Goal: Task Accomplishment & Management: Complete application form

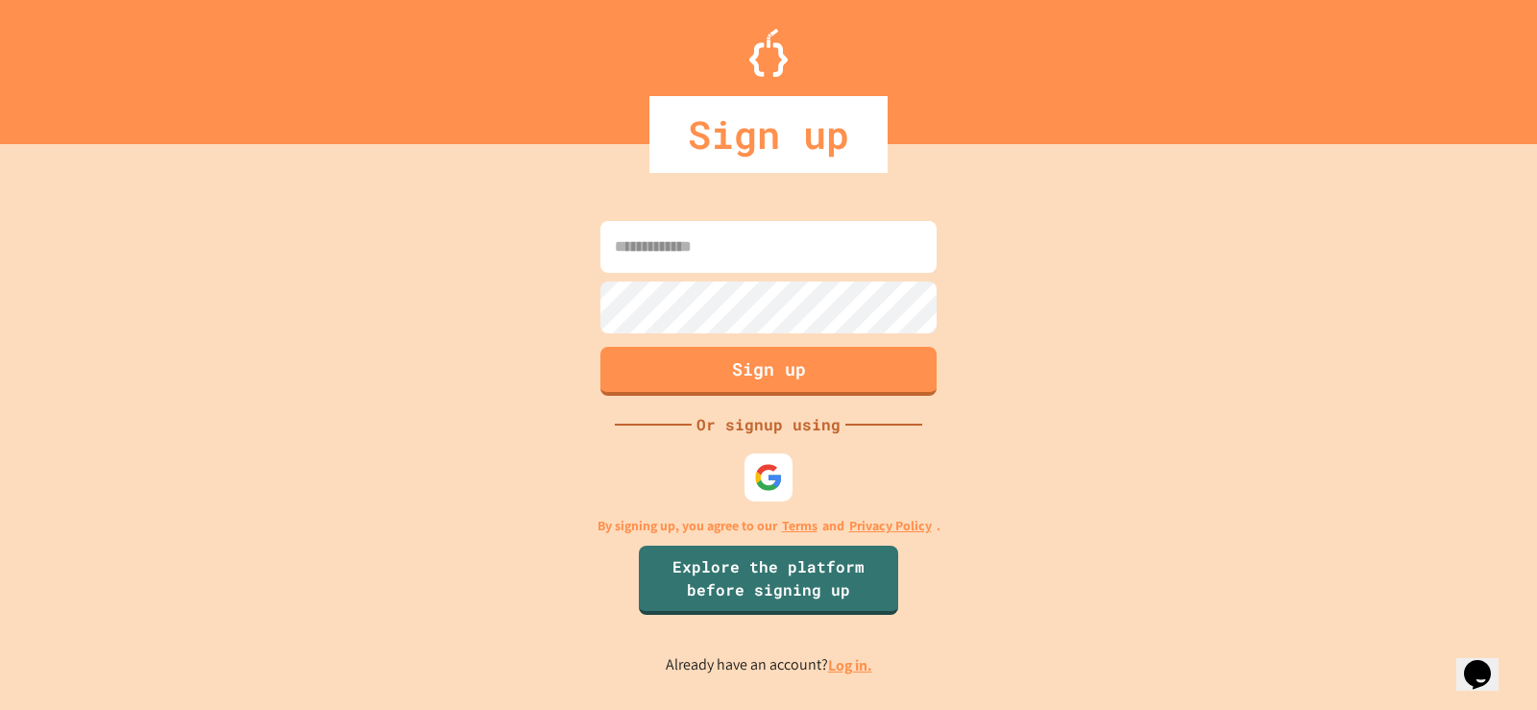
click at [761, 255] on input at bounding box center [768, 247] width 336 height 52
click at [721, 216] on form "Sign up" at bounding box center [768, 308] width 346 height 184
drag, startPoint x: 702, startPoint y: 247, endPoint x: 771, endPoint y: 428, distance: 194.3
click at [771, 428] on div "Sign up Or signup using By signing up, you agree to our Terms and Privacy Polic…" at bounding box center [768, 445] width 1537 height 527
click at [655, 309] on form "Sign up" at bounding box center [768, 308] width 346 height 184
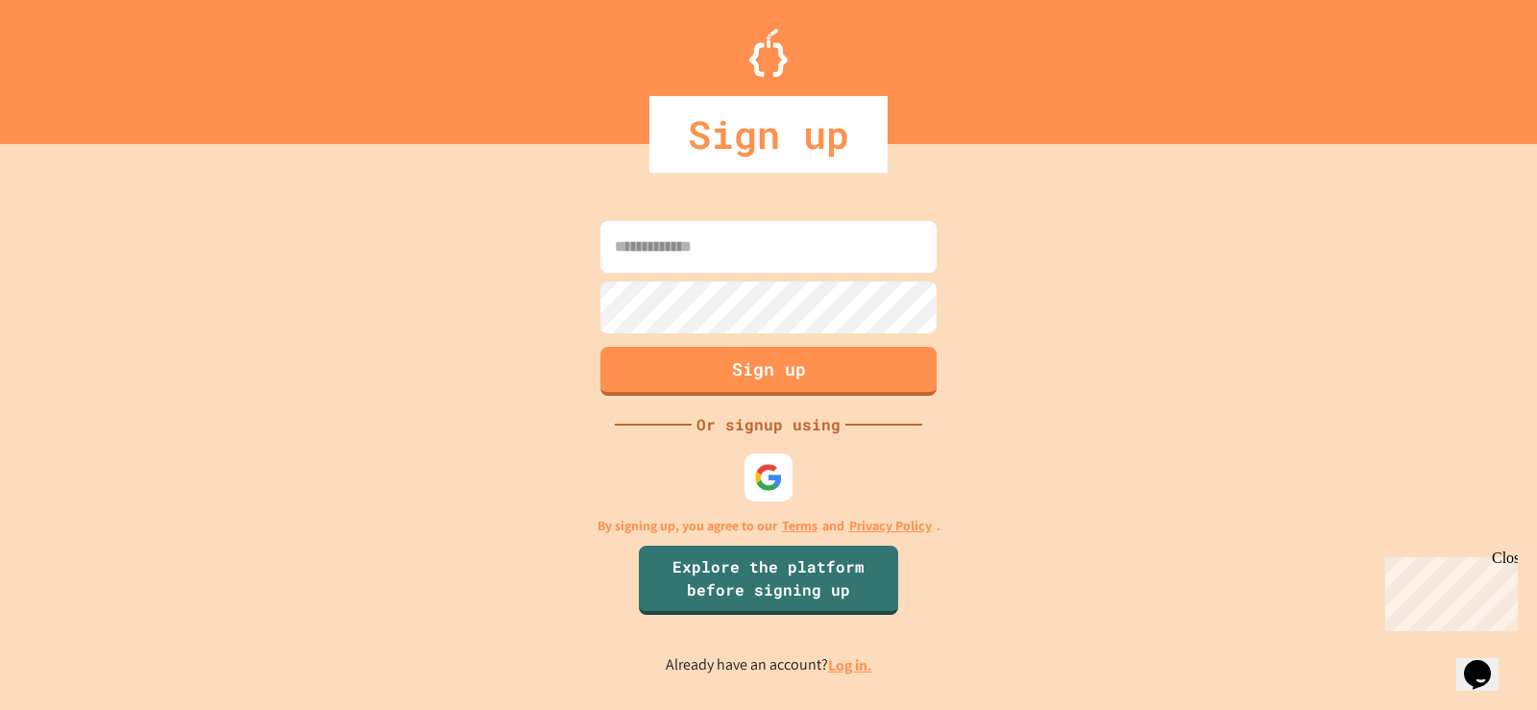
click at [943, 534] on div "Sign up Or signup using By signing up, you agree to our Terms and Privacy Polic…" at bounding box center [768, 445] width 1537 height 527
click at [755, 467] on img at bounding box center [769, 477] width 32 height 32
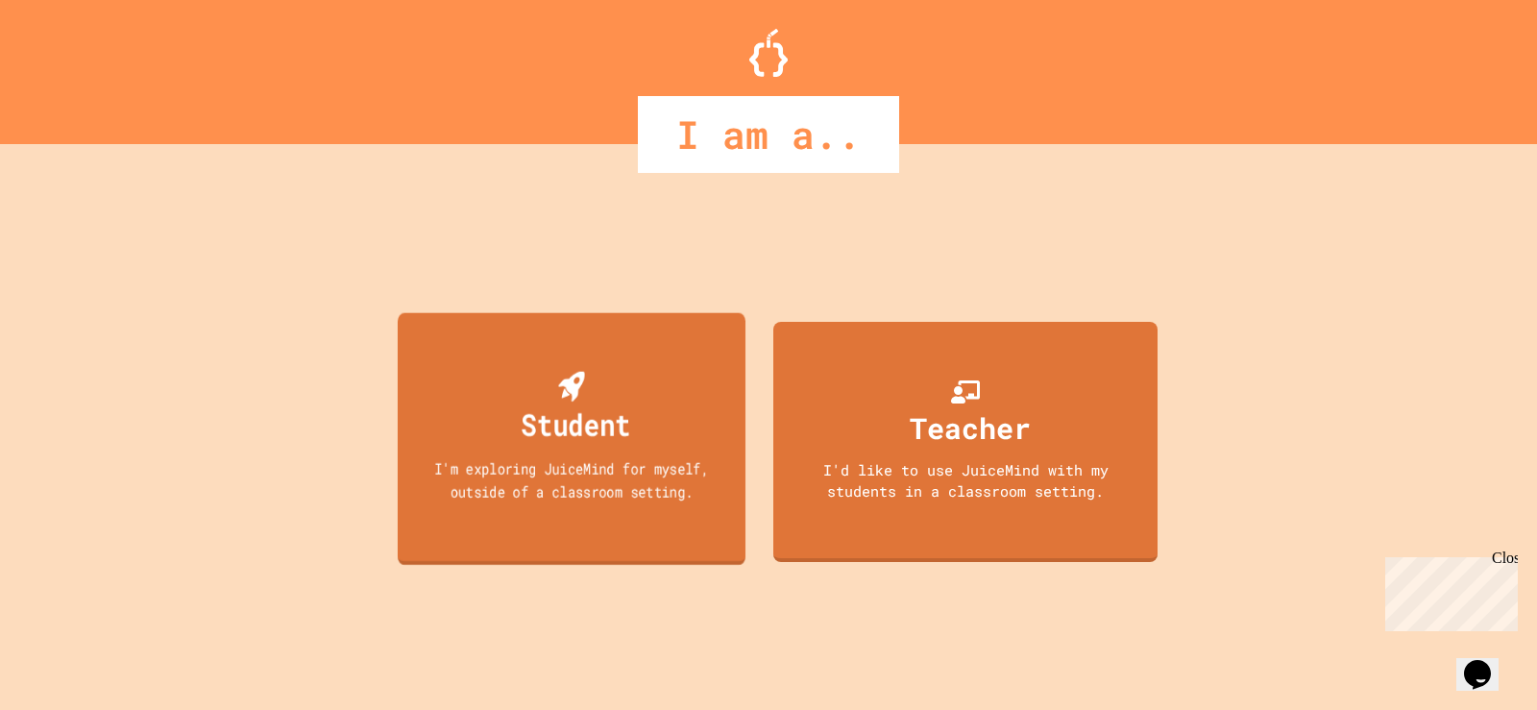
click at [548, 357] on div "Student I'm exploring JuiceMind for myself, outside of a classroom setting." at bounding box center [572, 438] width 348 height 253
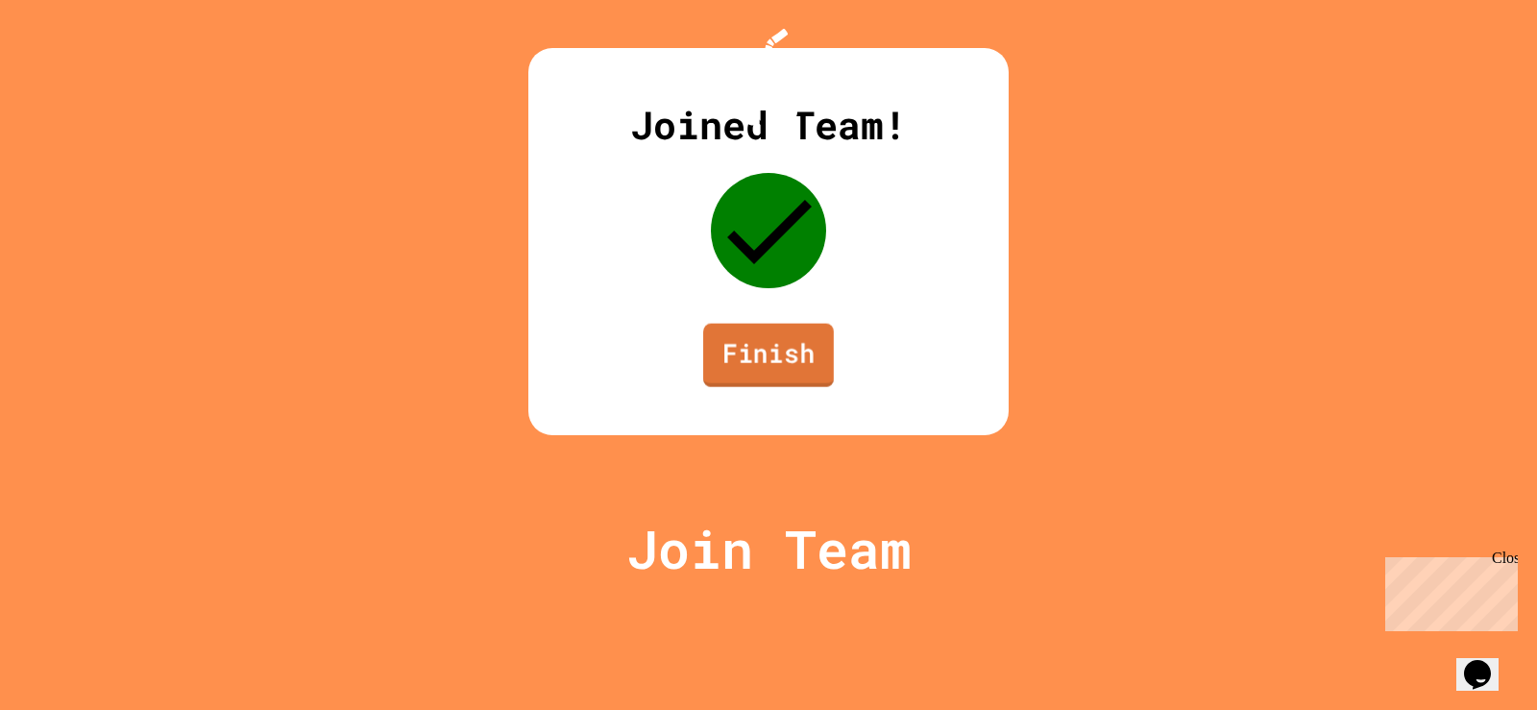
click at [757, 387] on link "Finish" at bounding box center [768, 355] width 131 height 63
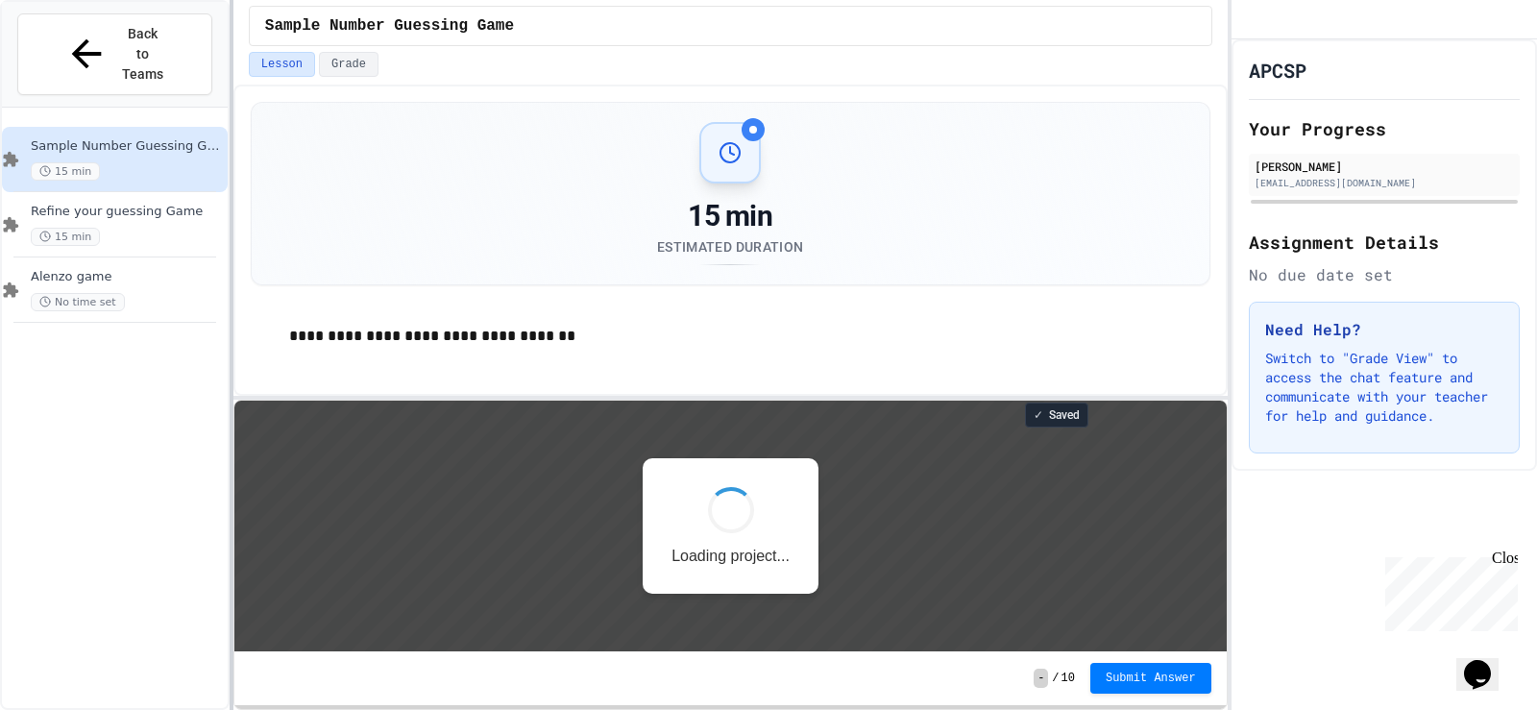
scroll to position [2, 0]
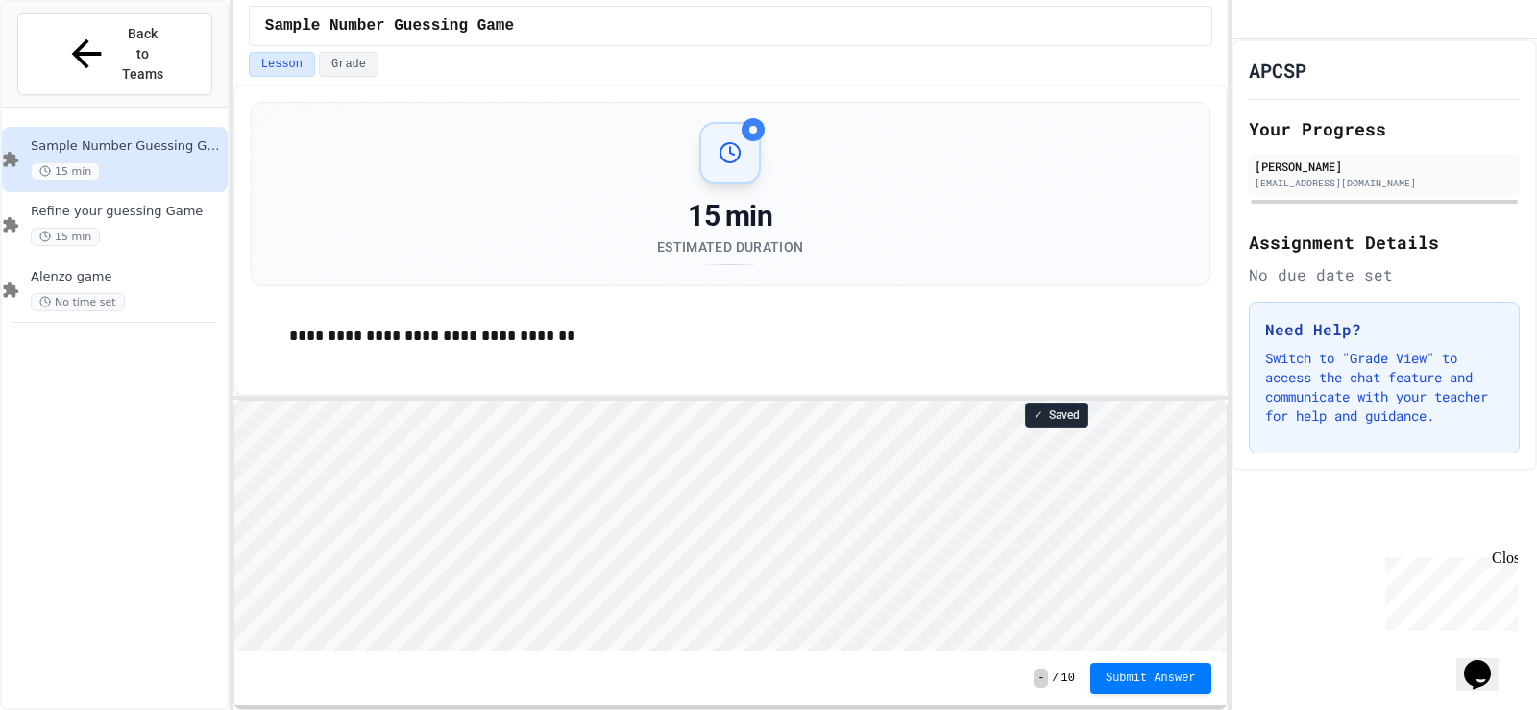
click at [994, 400] on html "Loading project... ! Error Loading Project There was an error loading the proje…" at bounding box center [729, 400] width 992 height 0
click at [1536, 471] on div "APCSP Your Progress Safa Alnaham [EMAIL_ADDRESS][DOMAIN_NAME] Assignment Detail…" at bounding box center [1383, 254] width 305 height 431
click at [742, 400] on html "Loading project... ! Error Loading Project There was an error loading the proje…" at bounding box center [729, 400] width 992 height 0
click at [1339, 286] on div "No due date set" at bounding box center [1384, 274] width 271 height 23
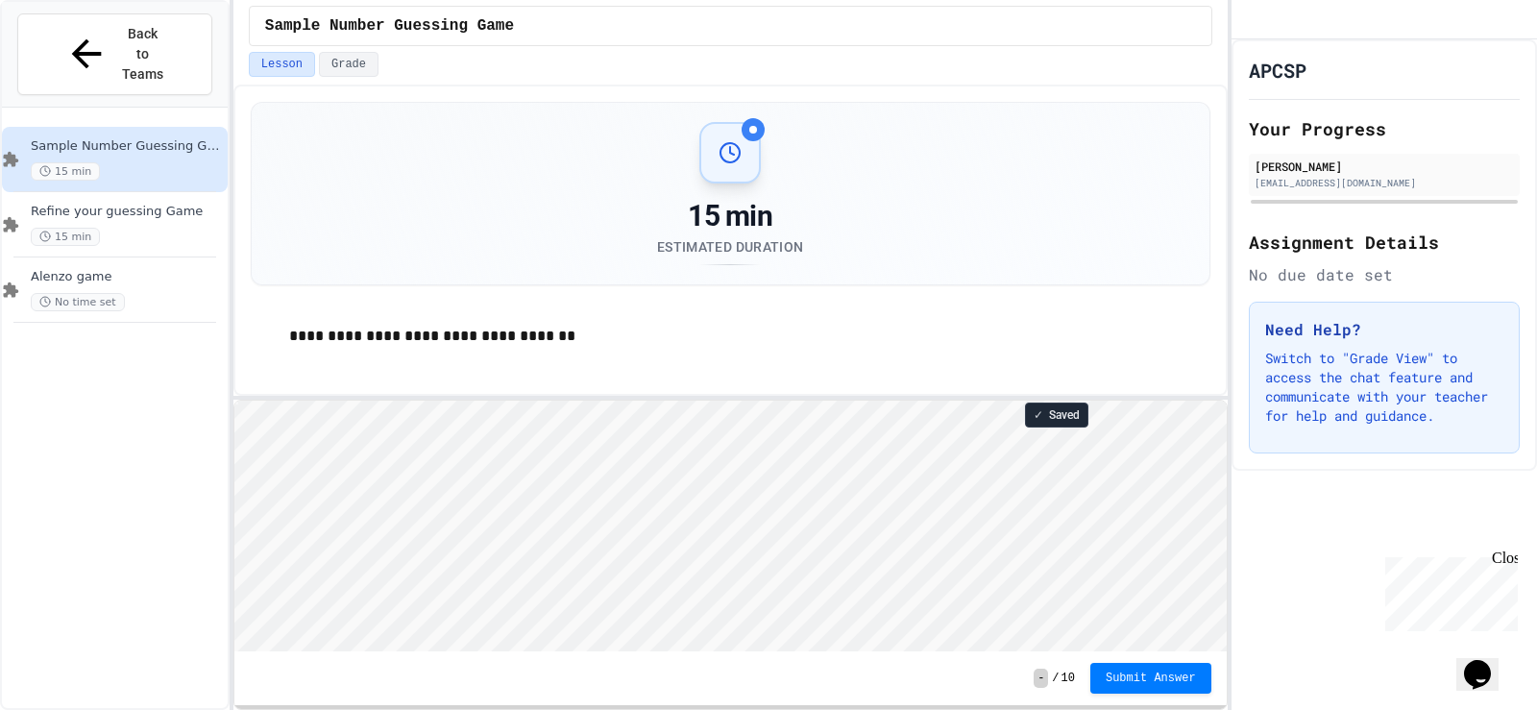
drag, startPoint x: 1313, startPoint y: 312, endPoint x: 1090, endPoint y: 373, distance: 230.9
click at [1311, 313] on div "APCSP Your Progress Safa Alnaham [EMAIL_ADDRESS][DOMAIN_NAME] Assignment Detail…" at bounding box center [1383, 254] width 305 height 431
click at [468, 703] on div "✓ Saved - / 10 Submit Answer" at bounding box center [730, 555] width 992 height 309
click at [720, 400] on html "Loading project... ! Error Loading Project There was an error loading the proje…" at bounding box center [729, 400] width 992 height 0
click at [156, 228] on div "15 min" at bounding box center [127, 237] width 193 height 18
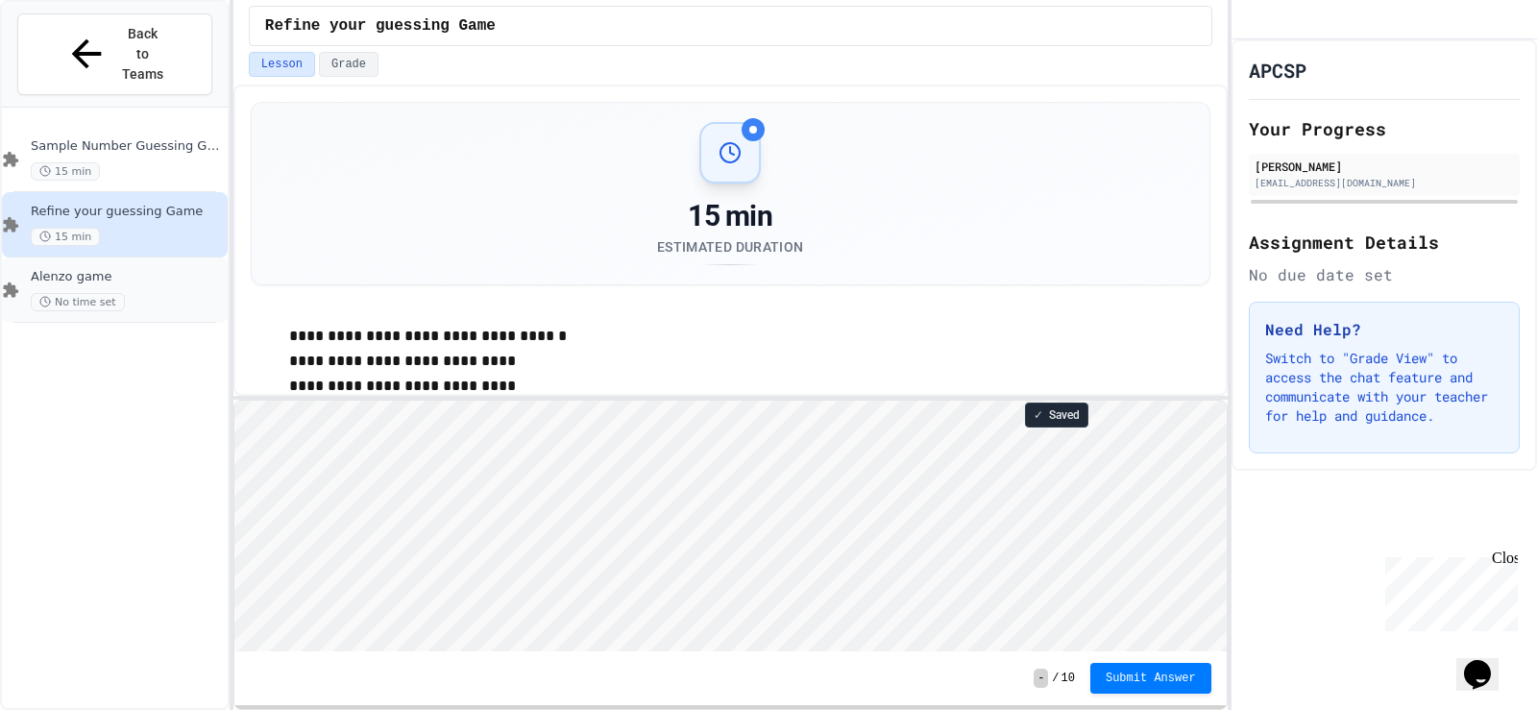
click at [133, 269] on span "Alenzo game" at bounding box center [127, 277] width 193 height 16
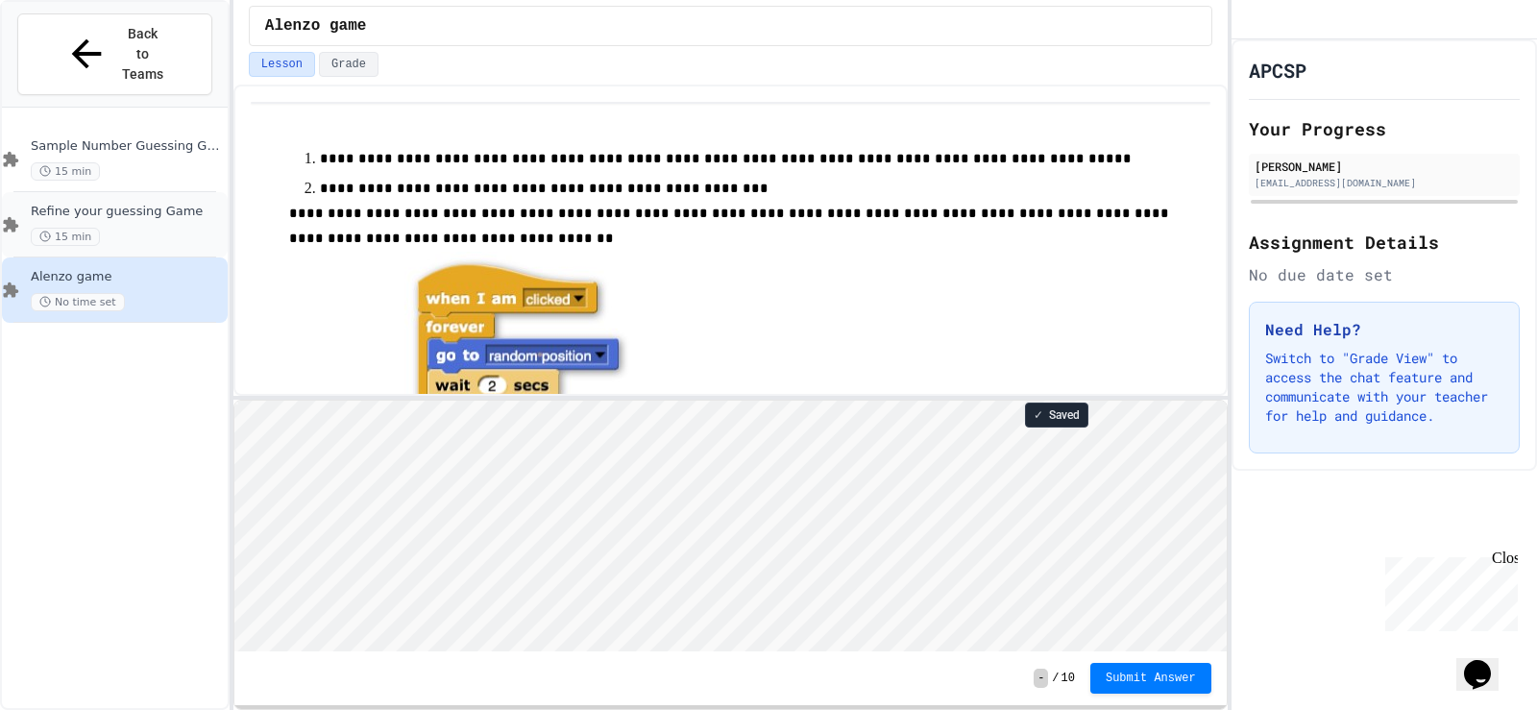
click at [102, 228] on div "15 min" at bounding box center [127, 237] width 193 height 18
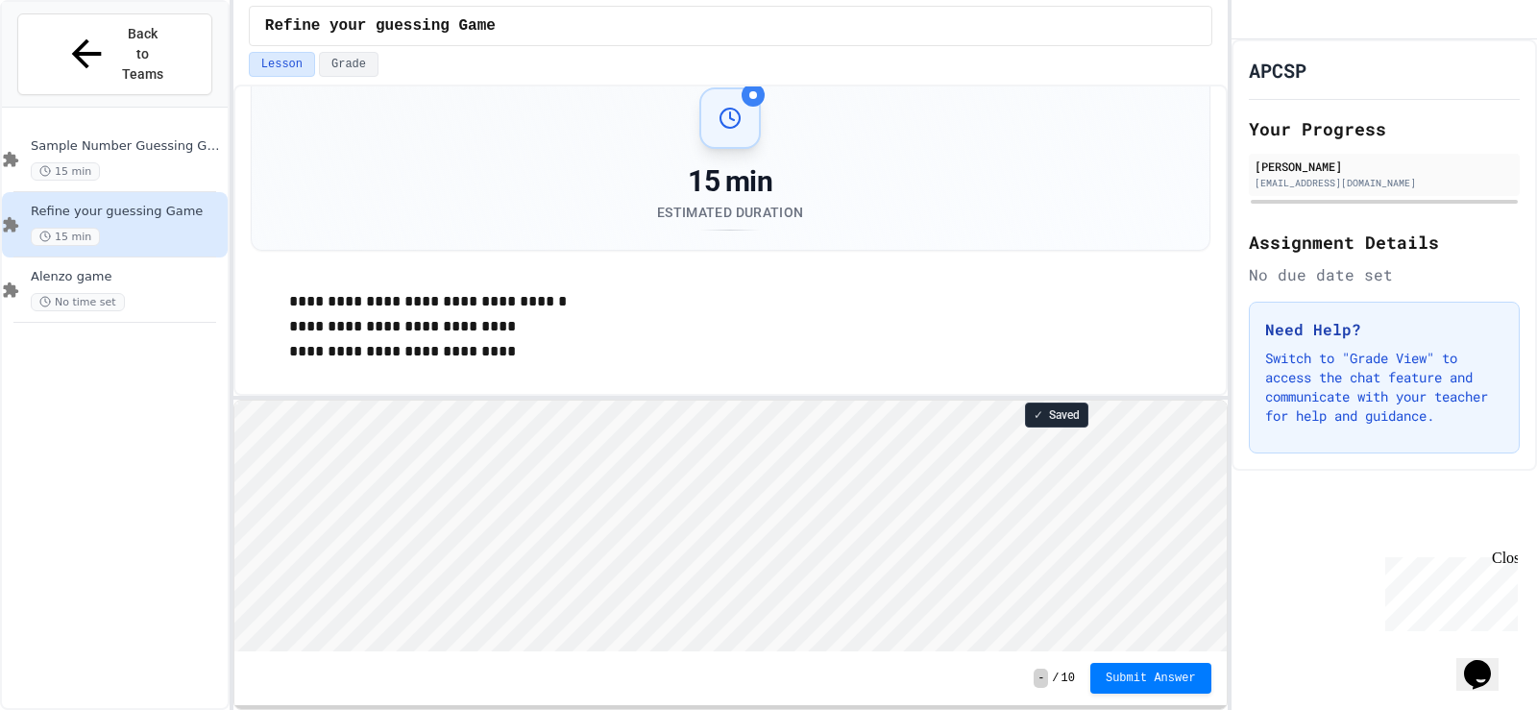
scroll to position [64, 0]
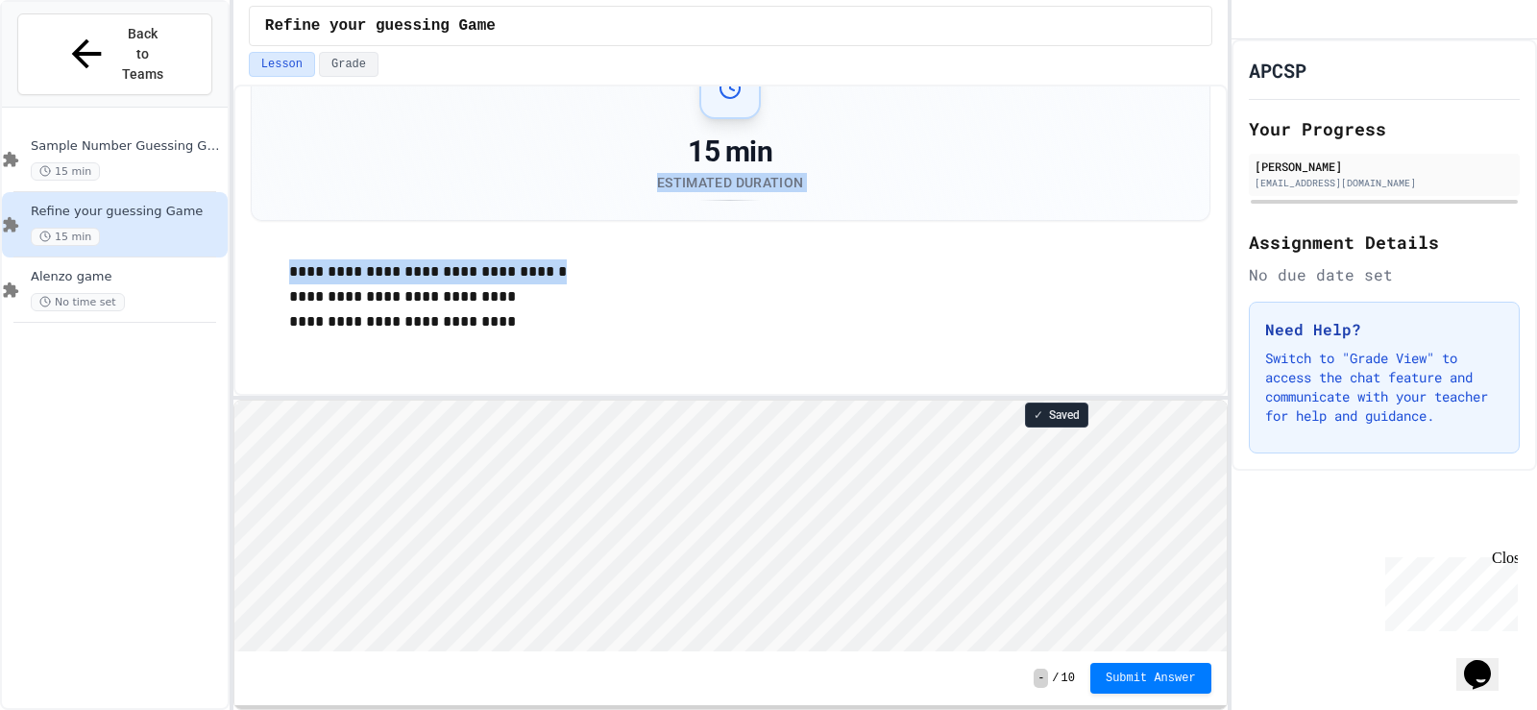
drag, startPoint x: 1210, startPoint y: 258, endPoint x: 1201, endPoint y: 144, distance: 114.7
click at [1201, 144] on div "**********" at bounding box center [730, 240] width 994 height 311
click at [416, 400] on html "Loading project... ! Error Loading Project There was an error loading the proje…" at bounding box center [729, 400] width 992 height 0
click at [116, 293] on span "No time set" at bounding box center [78, 302] width 94 height 18
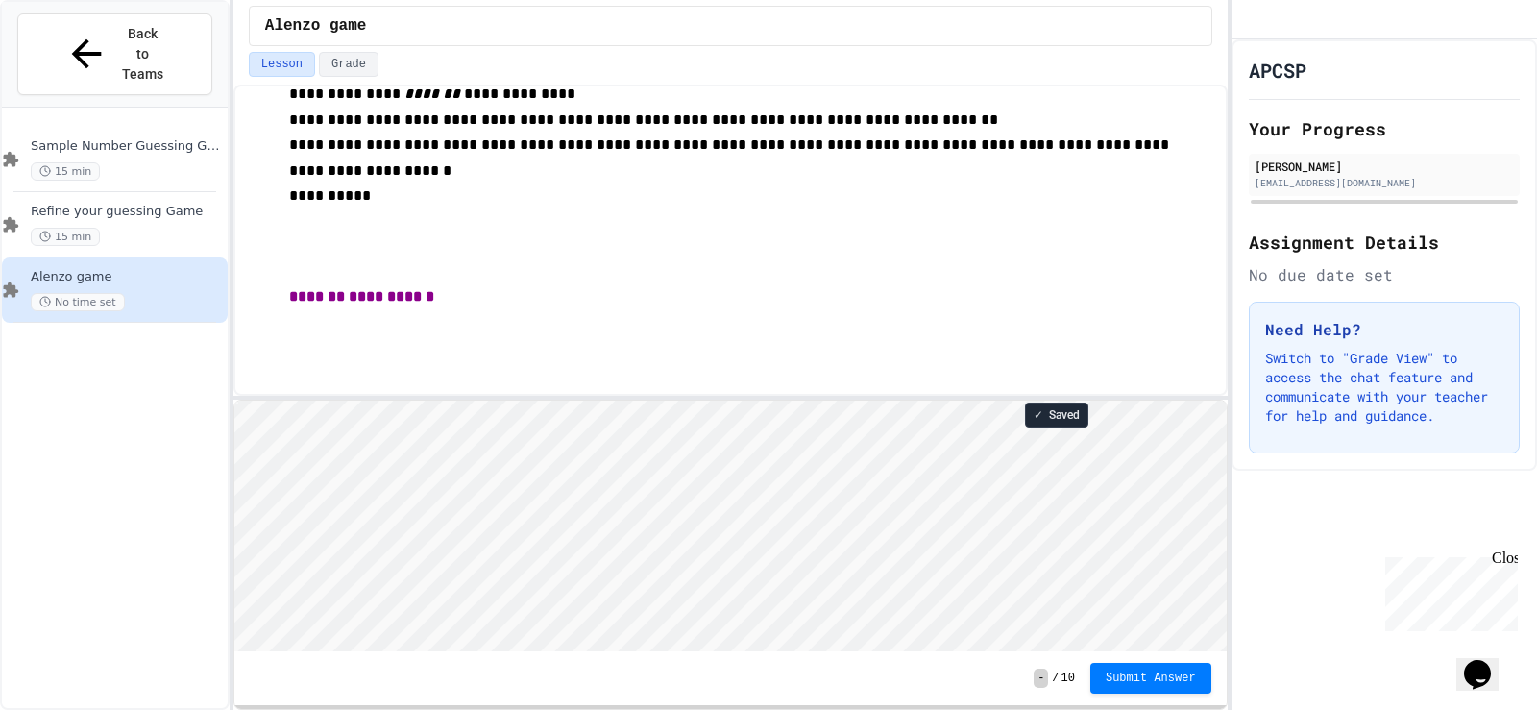
scroll to position [2, 0]
click at [687, 400] on html "Loading project... ! Error Loading Project There was an error loading the proje…" at bounding box center [729, 400] width 992 height 0
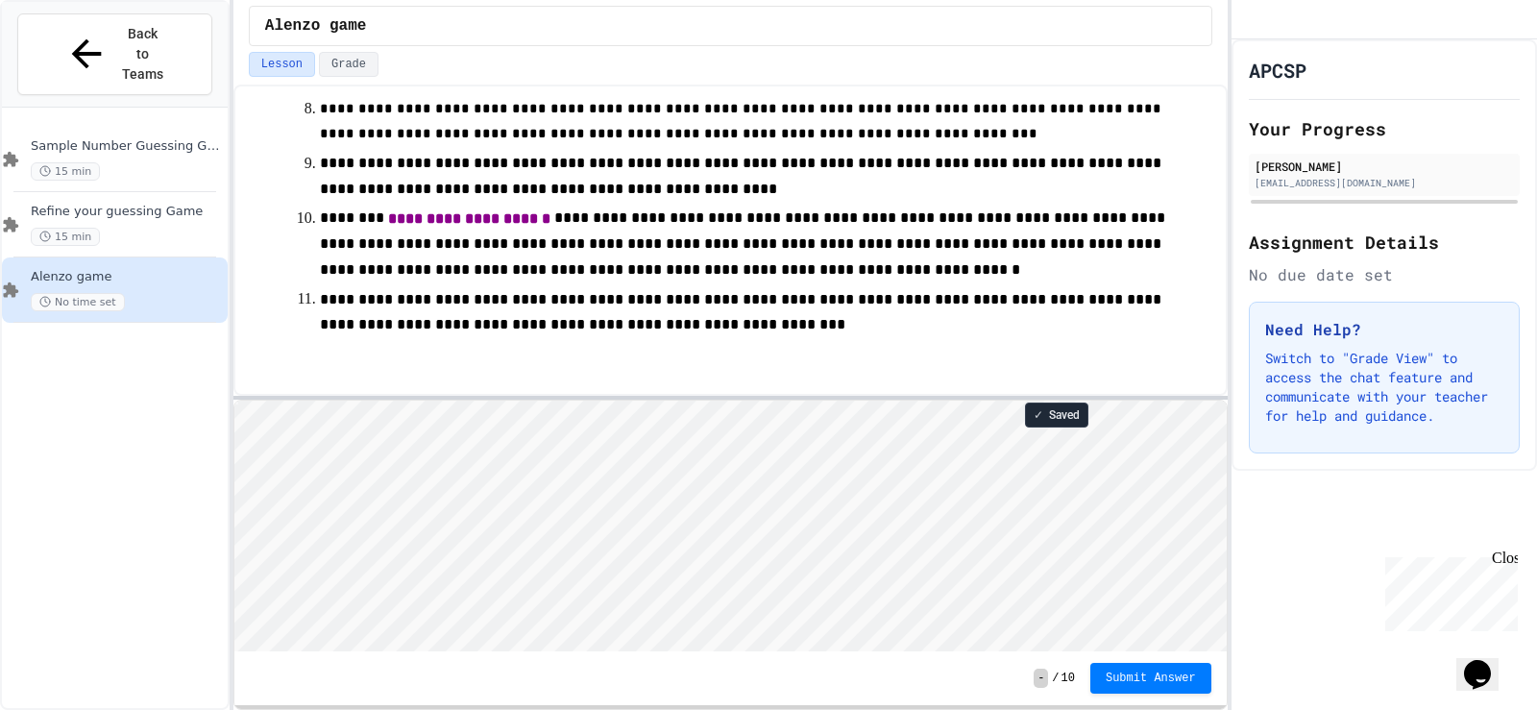
scroll to position [622, 0]
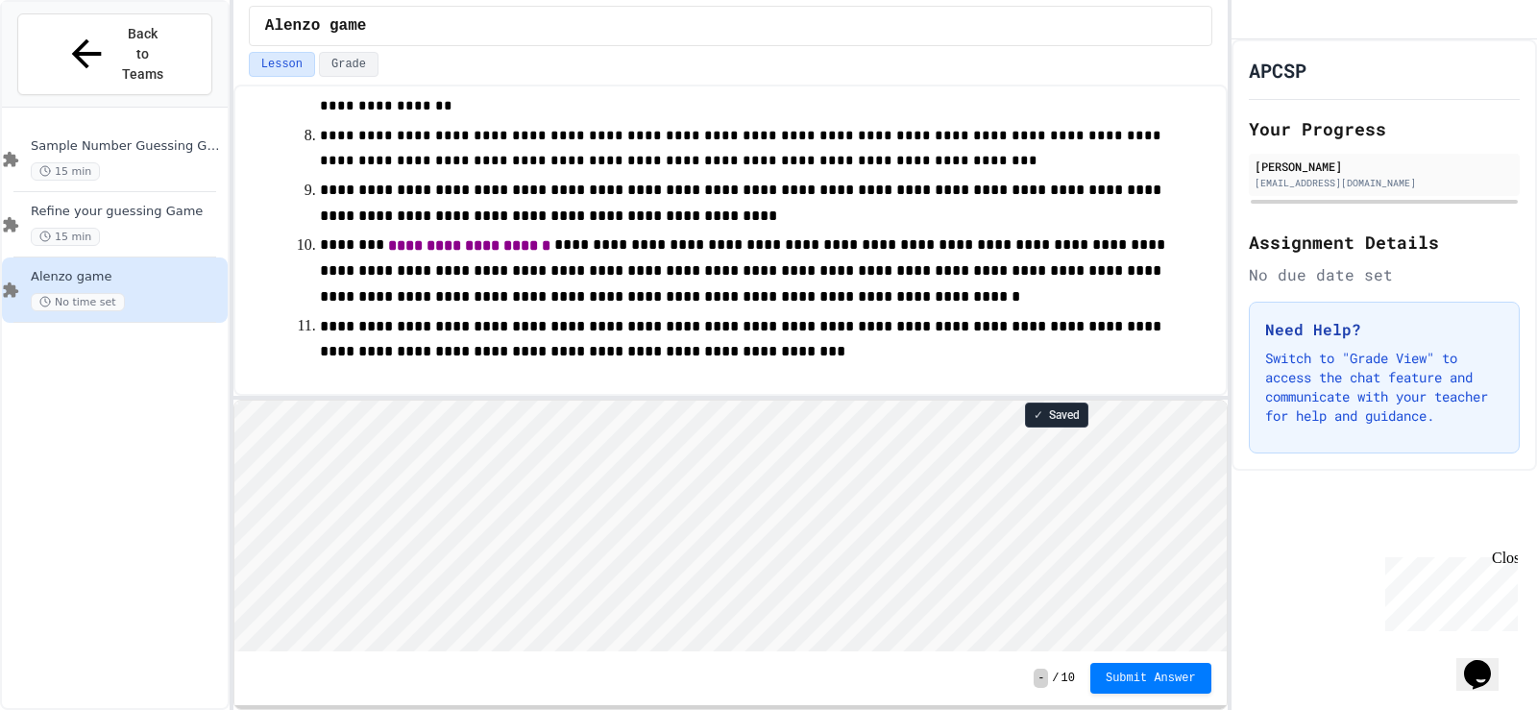
click at [351, 400] on html "Loading project... ! Error Loading Project There was an error loading the proje…" at bounding box center [729, 400] width 992 height 0
click at [166, 204] on div "Refine your guessing Game 15 min" at bounding box center [127, 225] width 193 height 42
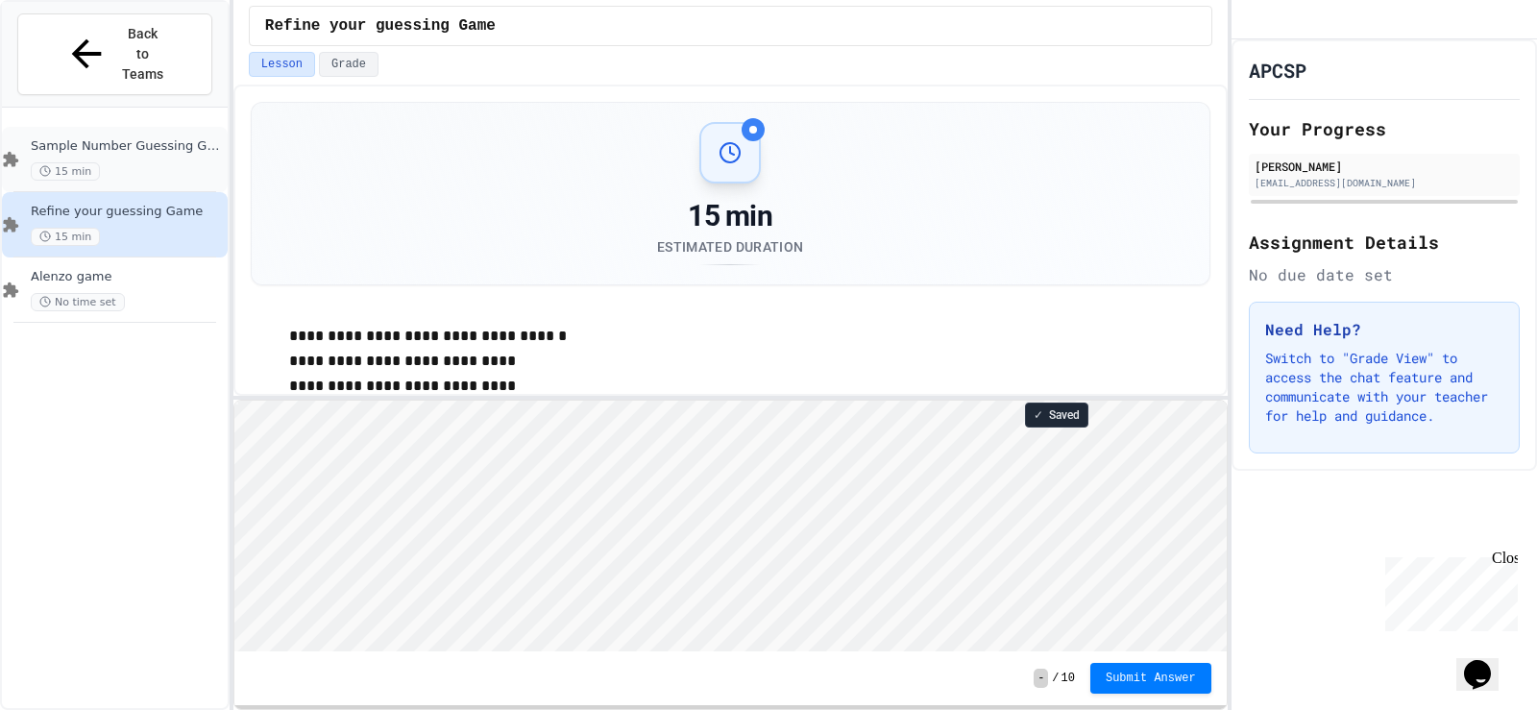
click at [142, 162] on div "15 min" at bounding box center [127, 171] width 193 height 18
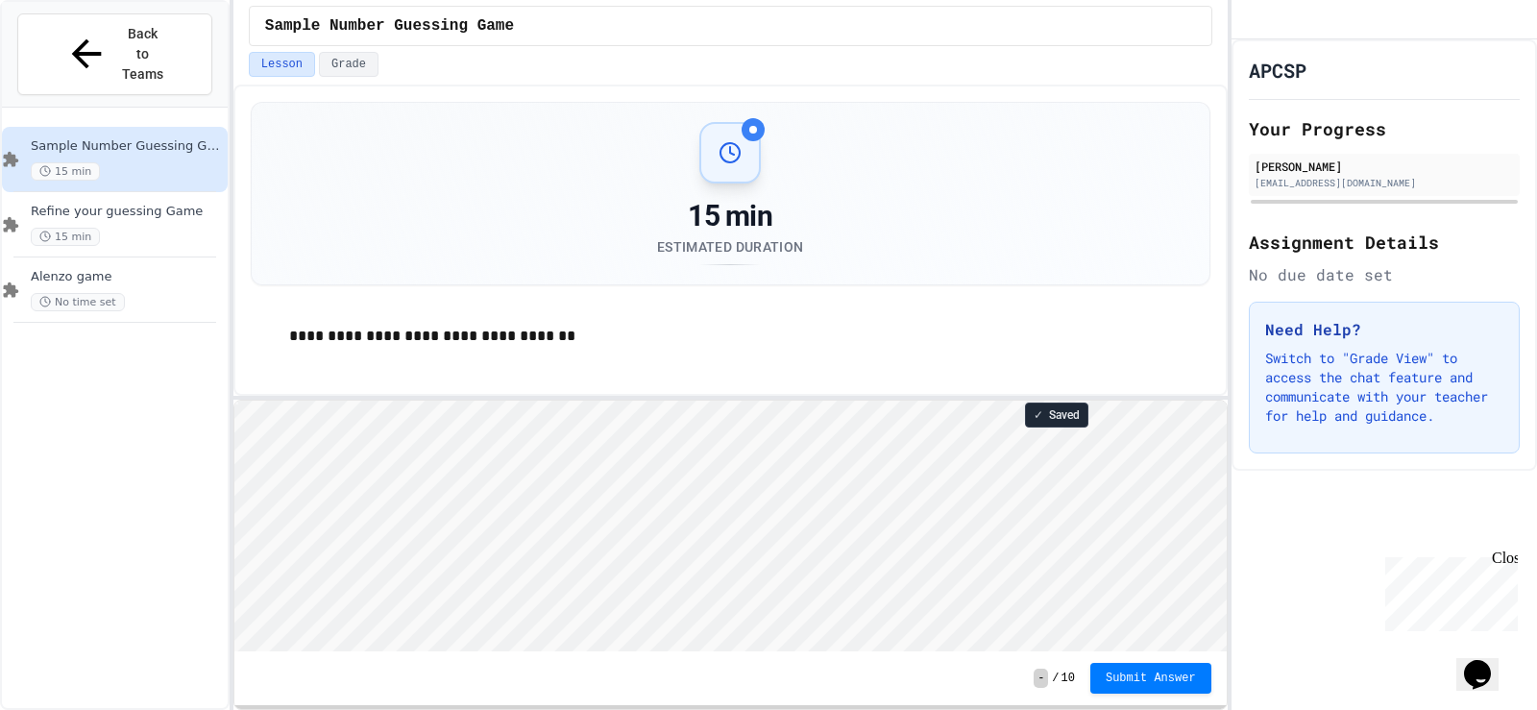
scroll to position [2, 0]
click at [700, 400] on html "Loading project... ! Error Loading Project There was an error loading the proje…" at bounding box center [729, 400] width 992 height 0
click at [547, 400] on html "Loading project... ! Error Loading Project There was an error loading the proje…" at bounding box center [729, 400] width 992 height 0
type textarea "**********"
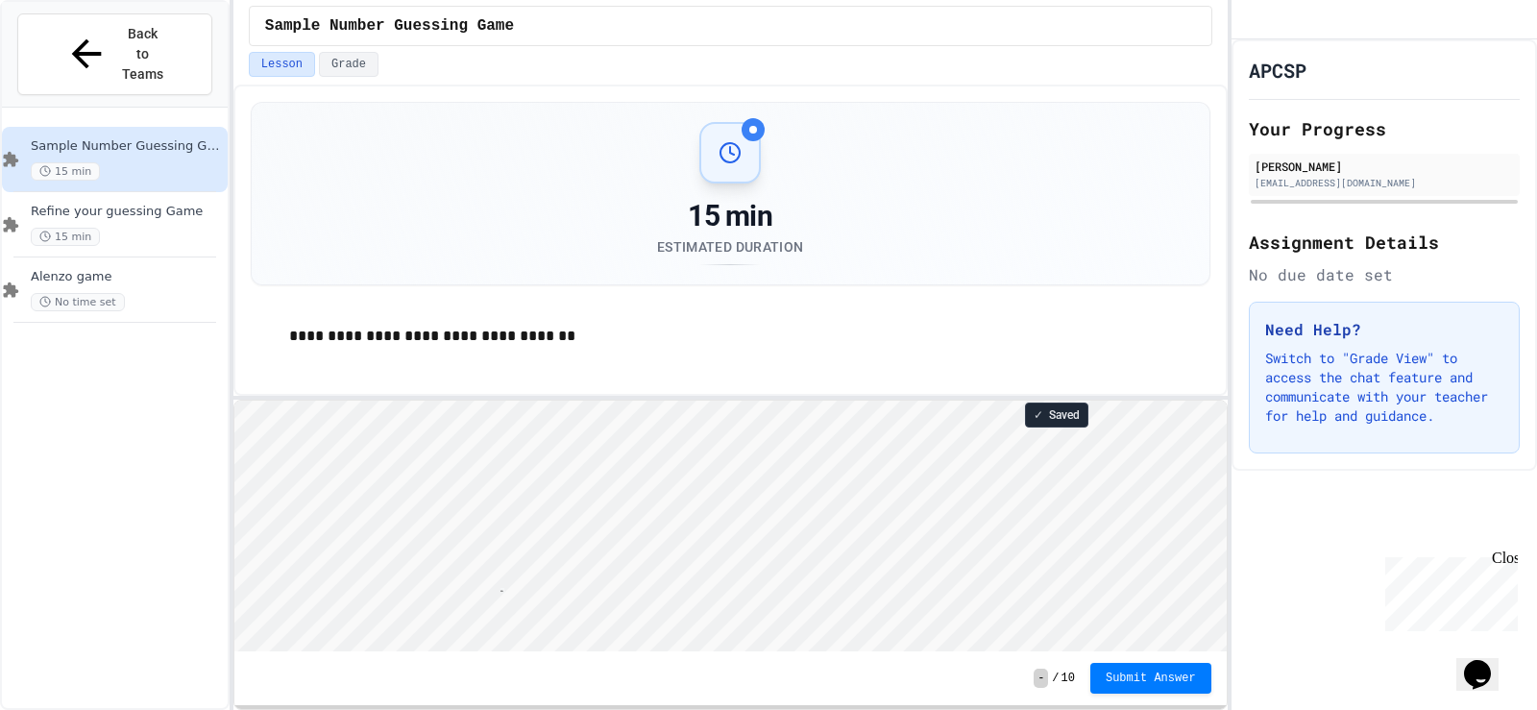
type textarea "**********"
drag, startPoint x: 778, startPoint y: 293, endPoint x: 781, endPoint y: 304, distance: 11.0
click at [778, 293] on div "**********" at bounding box center [731, 235] width 960 height 266
type textarea "*"
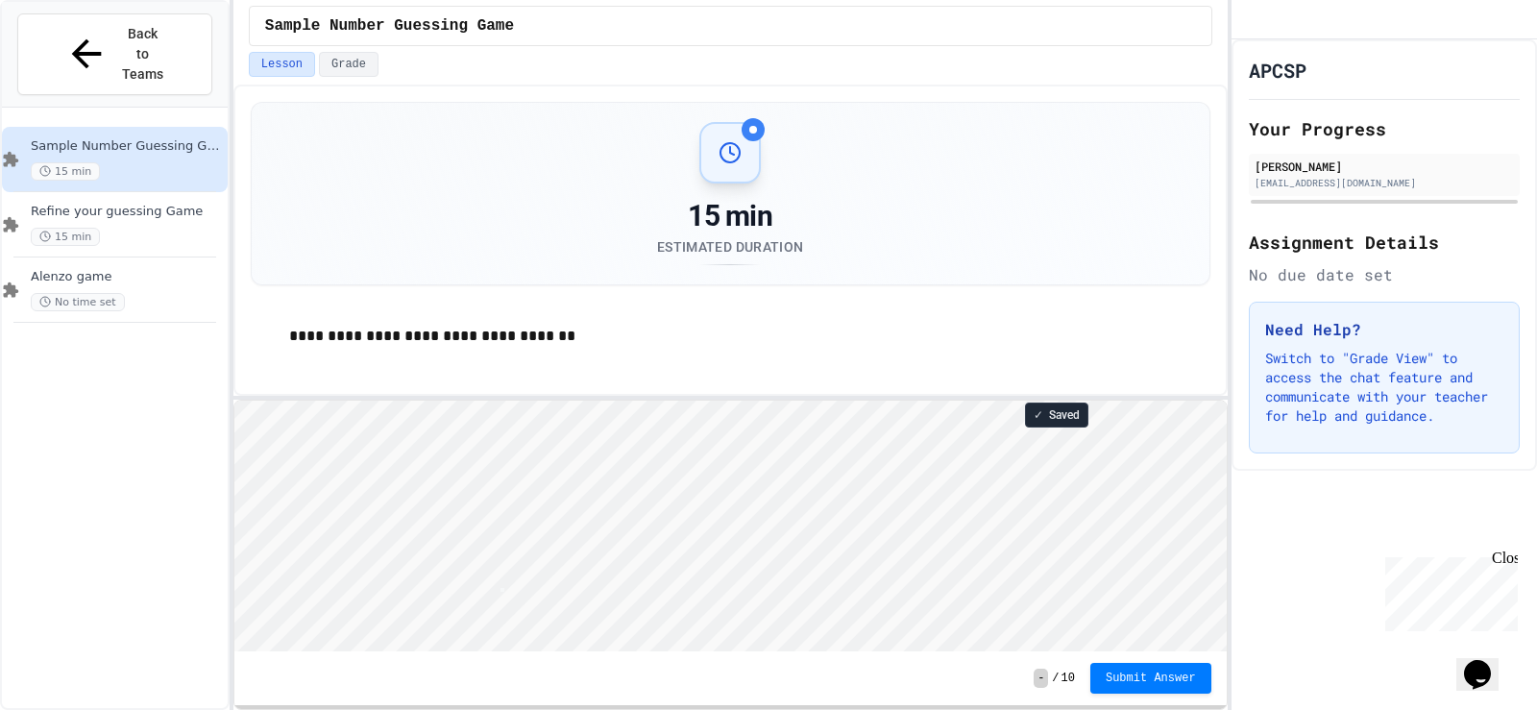
scroll to position [2, 0]
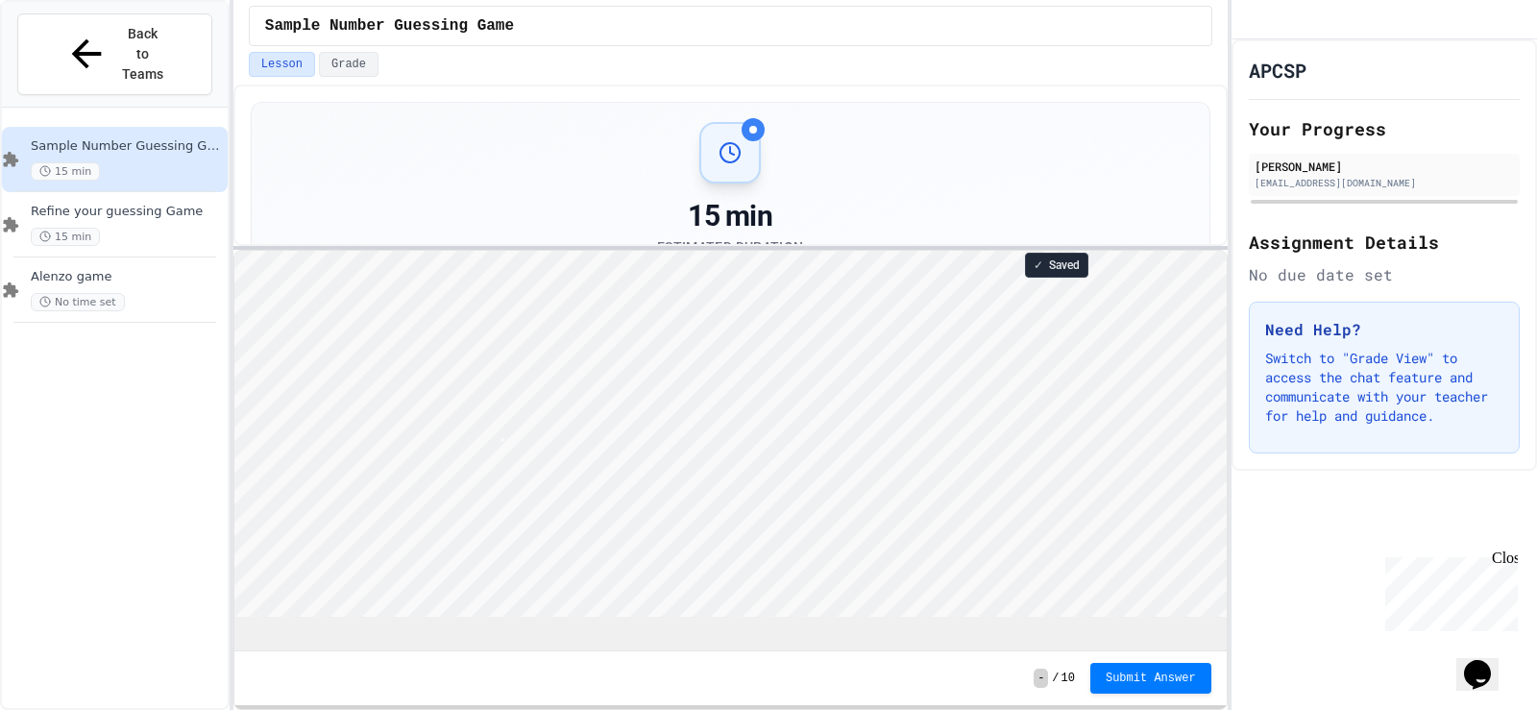
click at [721, 219] on div "**********" at bounding box center [730, 397] width 994 height 625
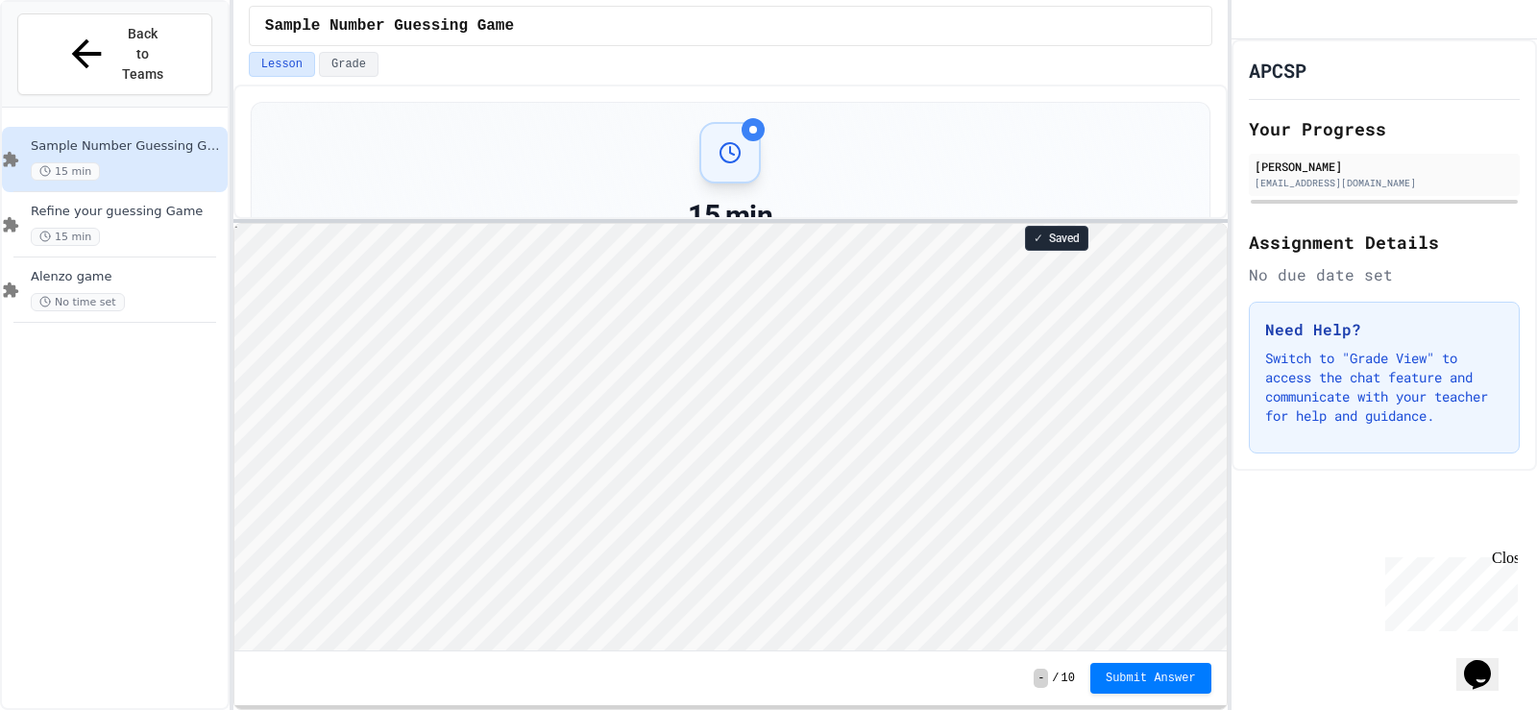
scroll to position [2, 4]
type textarea "*"
type textarea "**********"
type textarea "*"
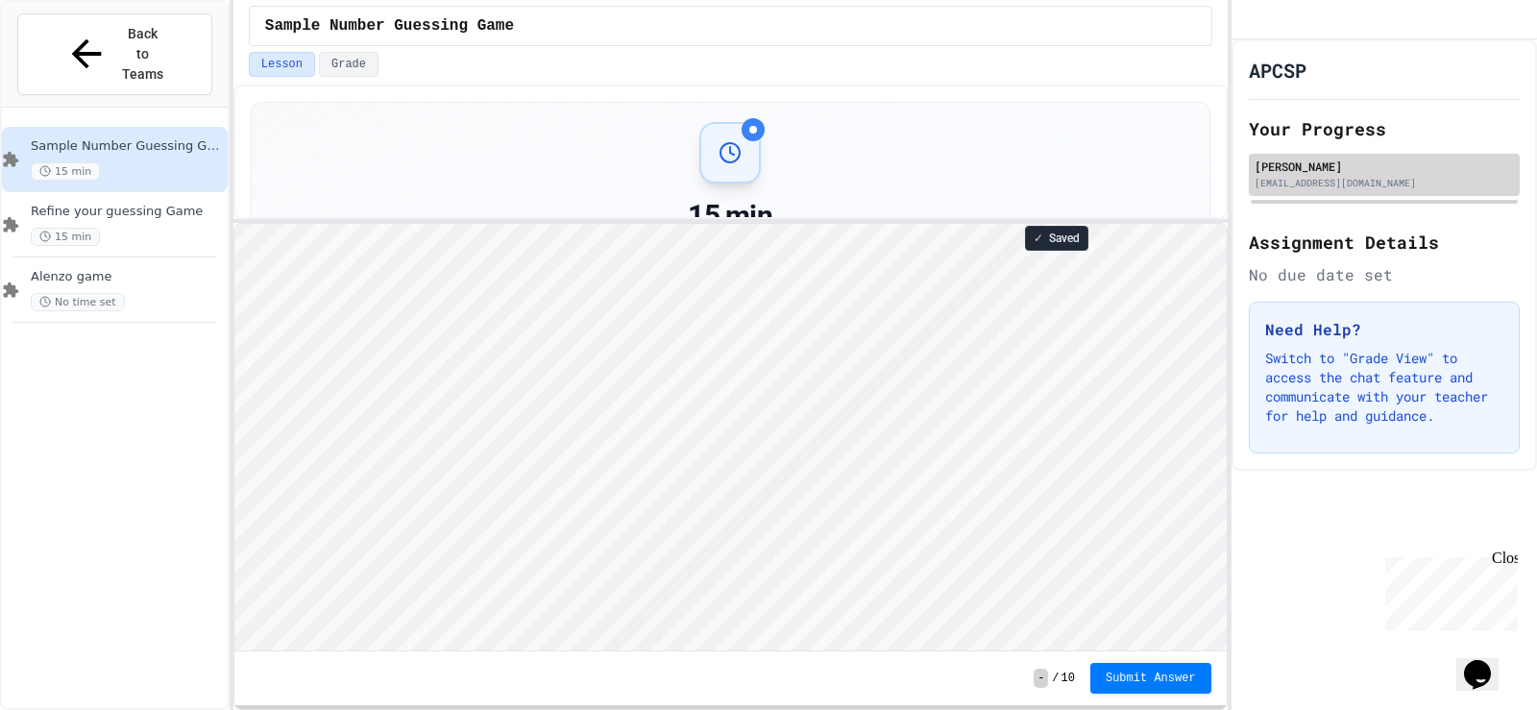
scroll to position [2, 4]
type textarea "*"
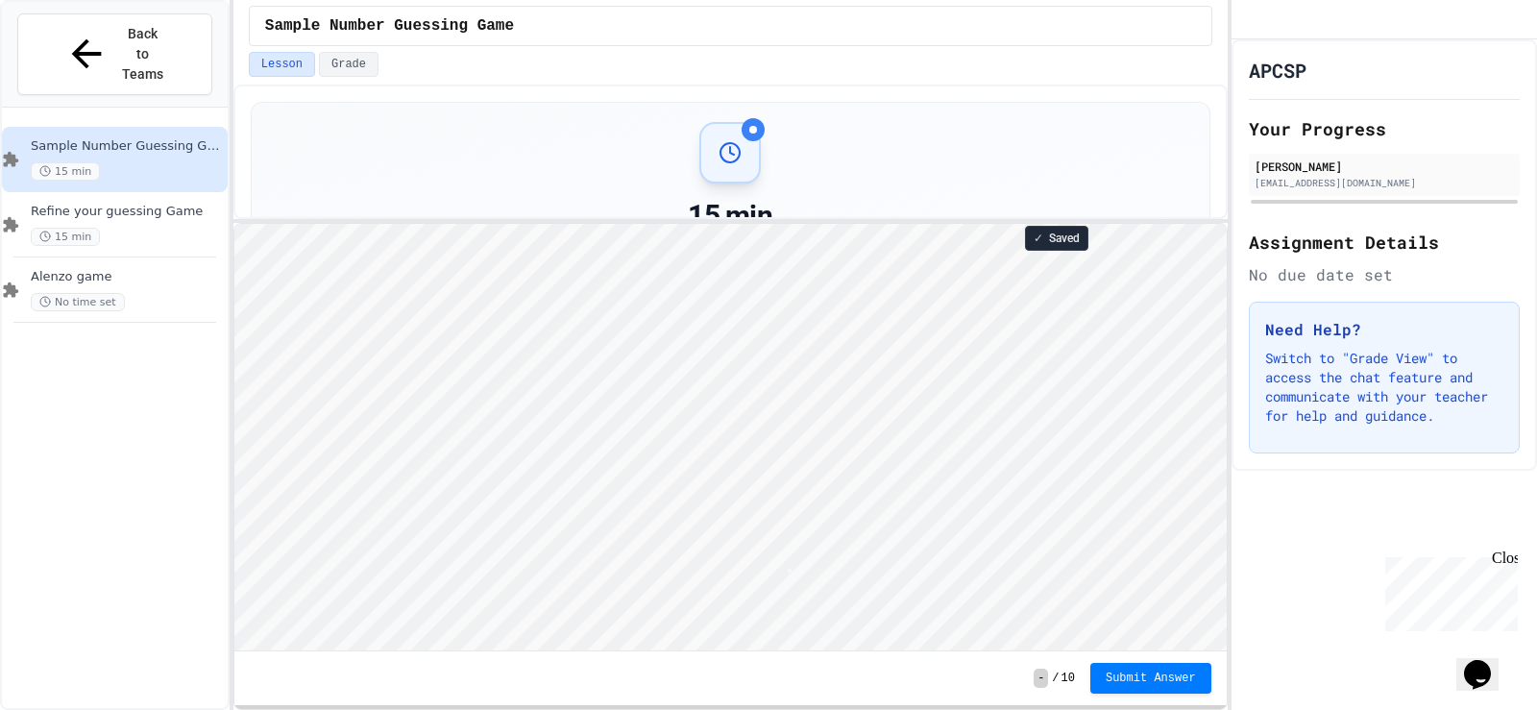
scroll to position [2, 4]
type textarea "*"
type textarea "**"
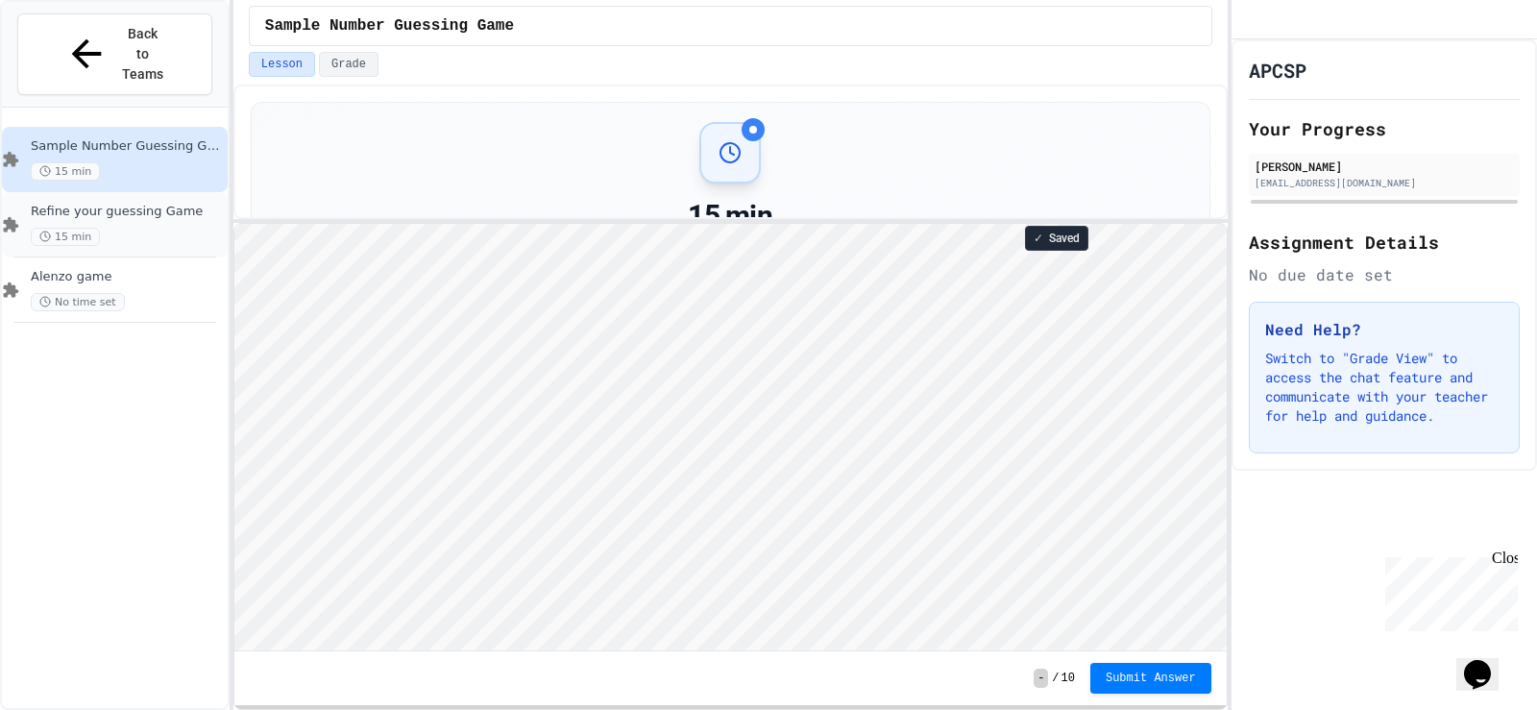
click at [191, 204] on span "Refine your guessing Game" at bounding box center [127, 212] width 193 height 16
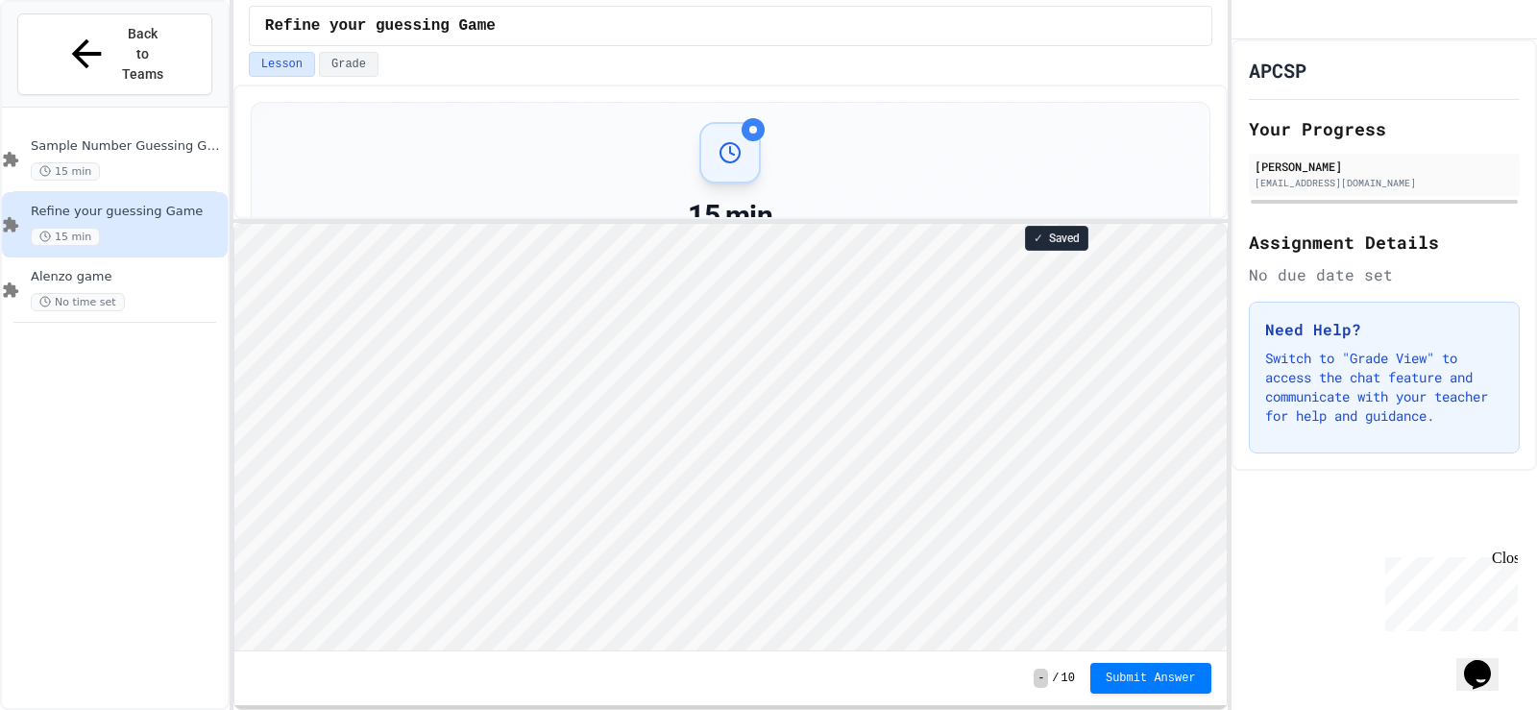
scroll to position [2, 0]
click at [171, 138] on div "Sample Number Guessing Game 15 min" at bounding box center [127, 159] width 193 height 42
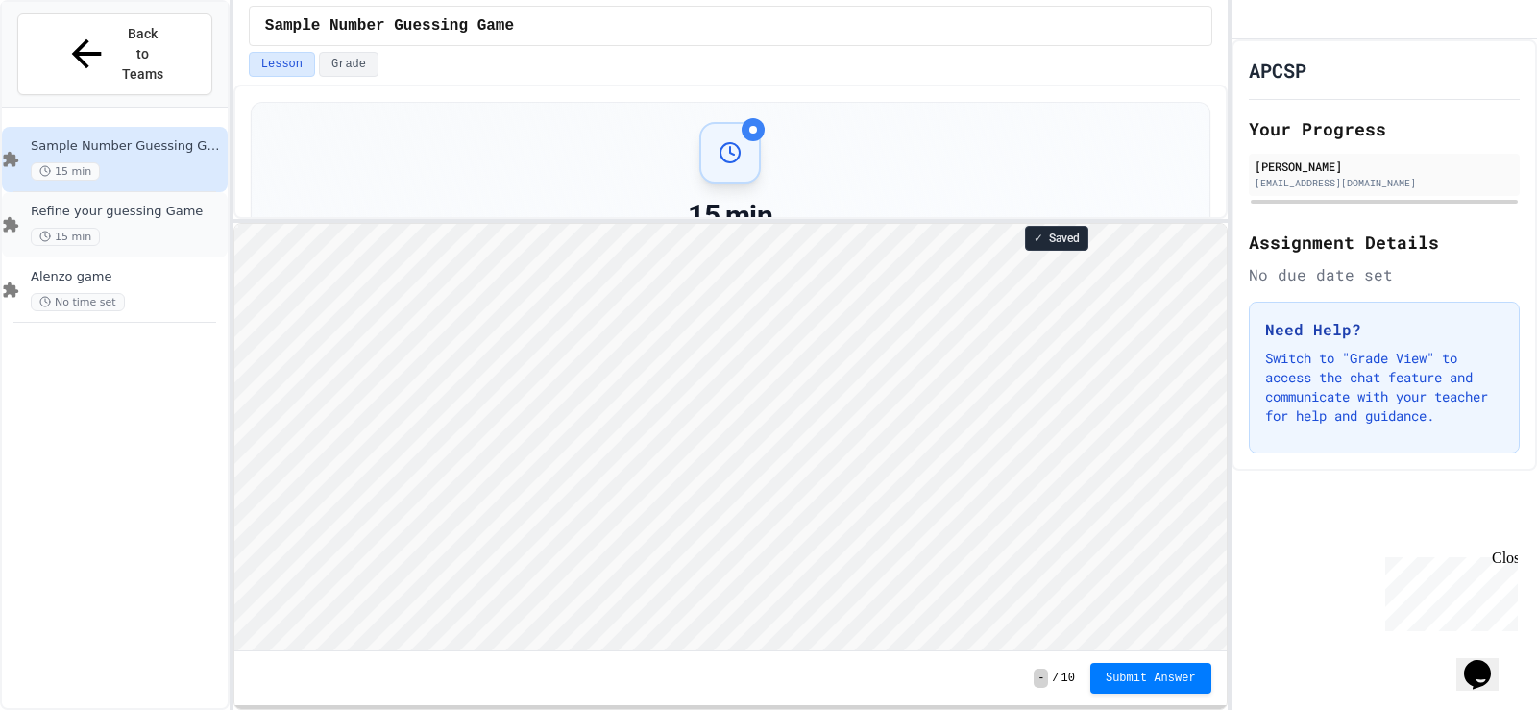
click at [193, 204] on div "Refine your guessing Game 15 min" at bounding box center [127, 225] width 193 height 42
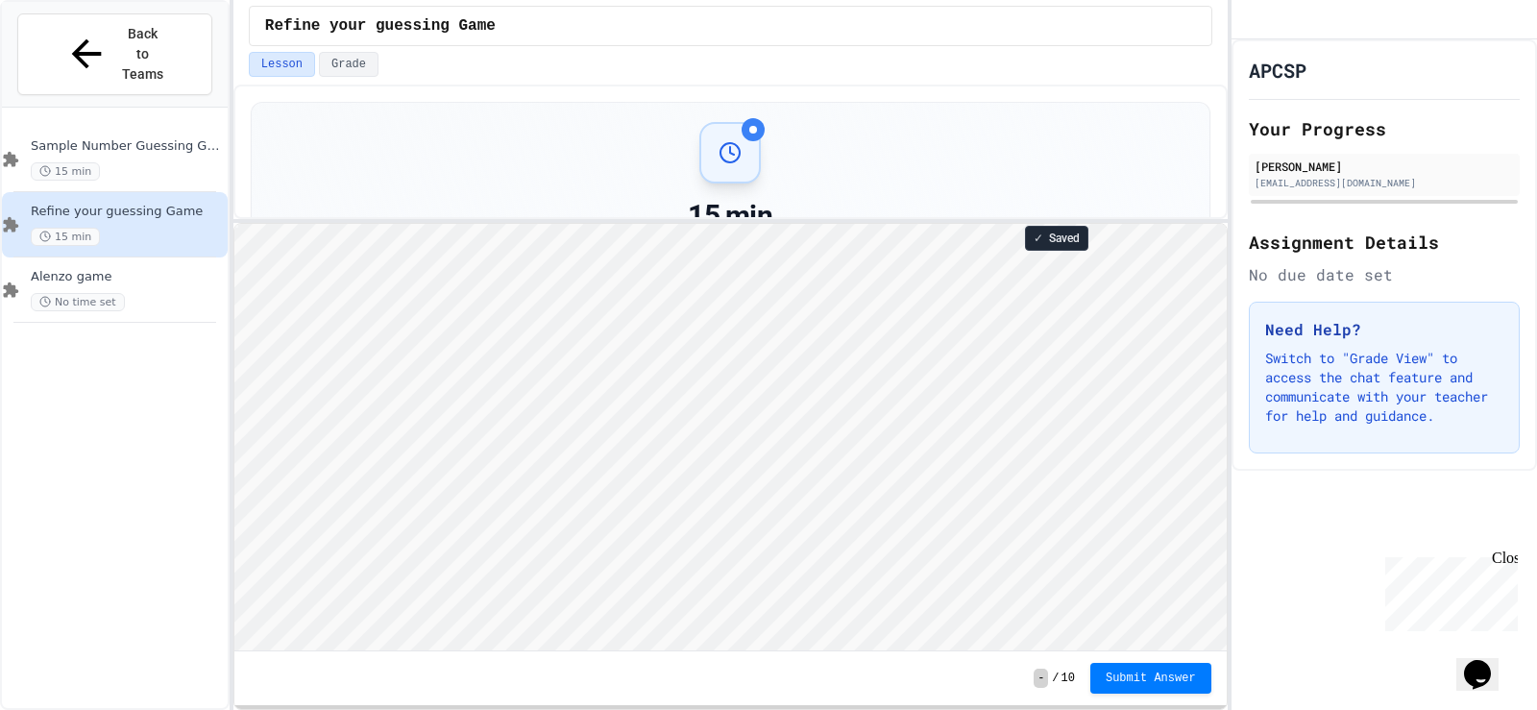
scroll to position [2, 0]
click at [176, 138] on div "Sample Number Guessing Game 15 min" at bounding box center [127, 159] width 193 height 42
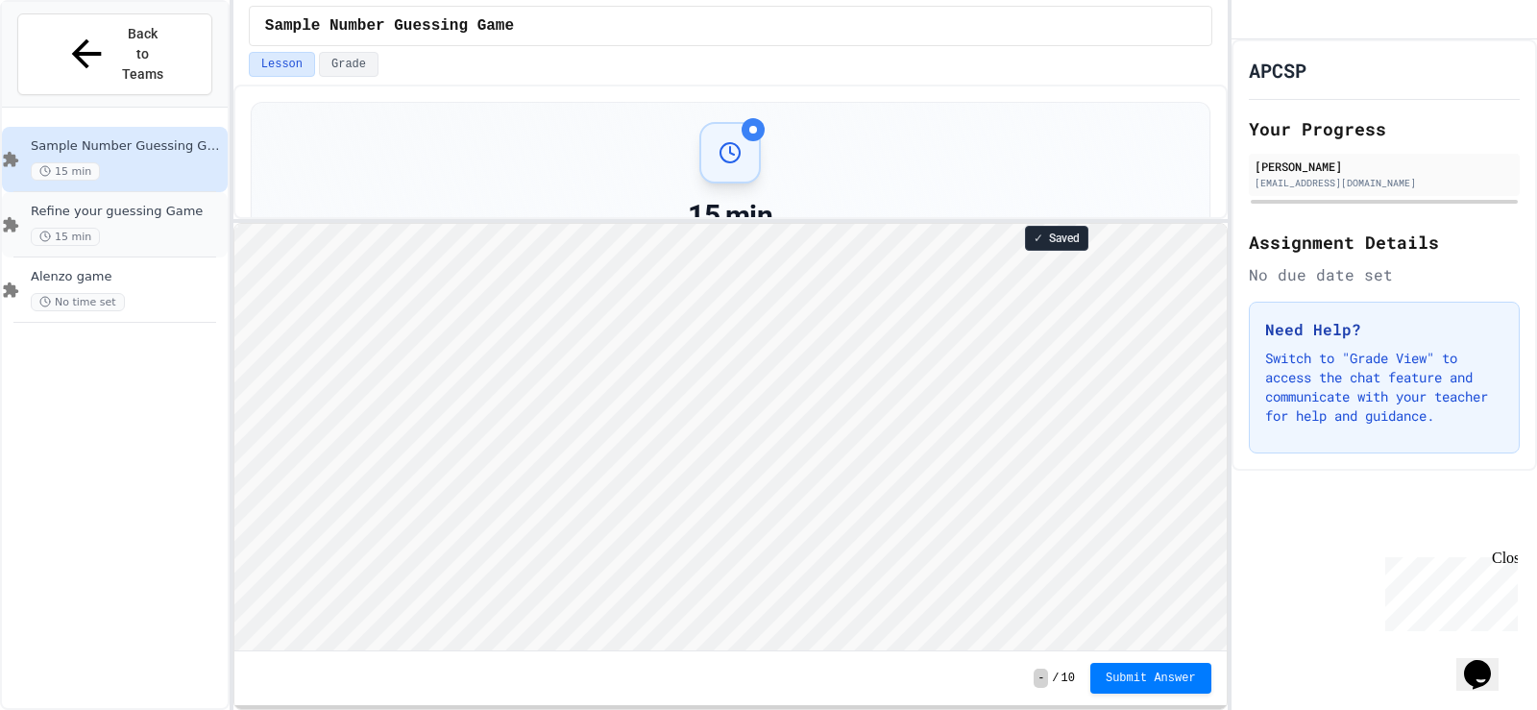
click at [168, 204] on span "Refine your guessing Game" at bounding box center [127, 212] width 193 height 16
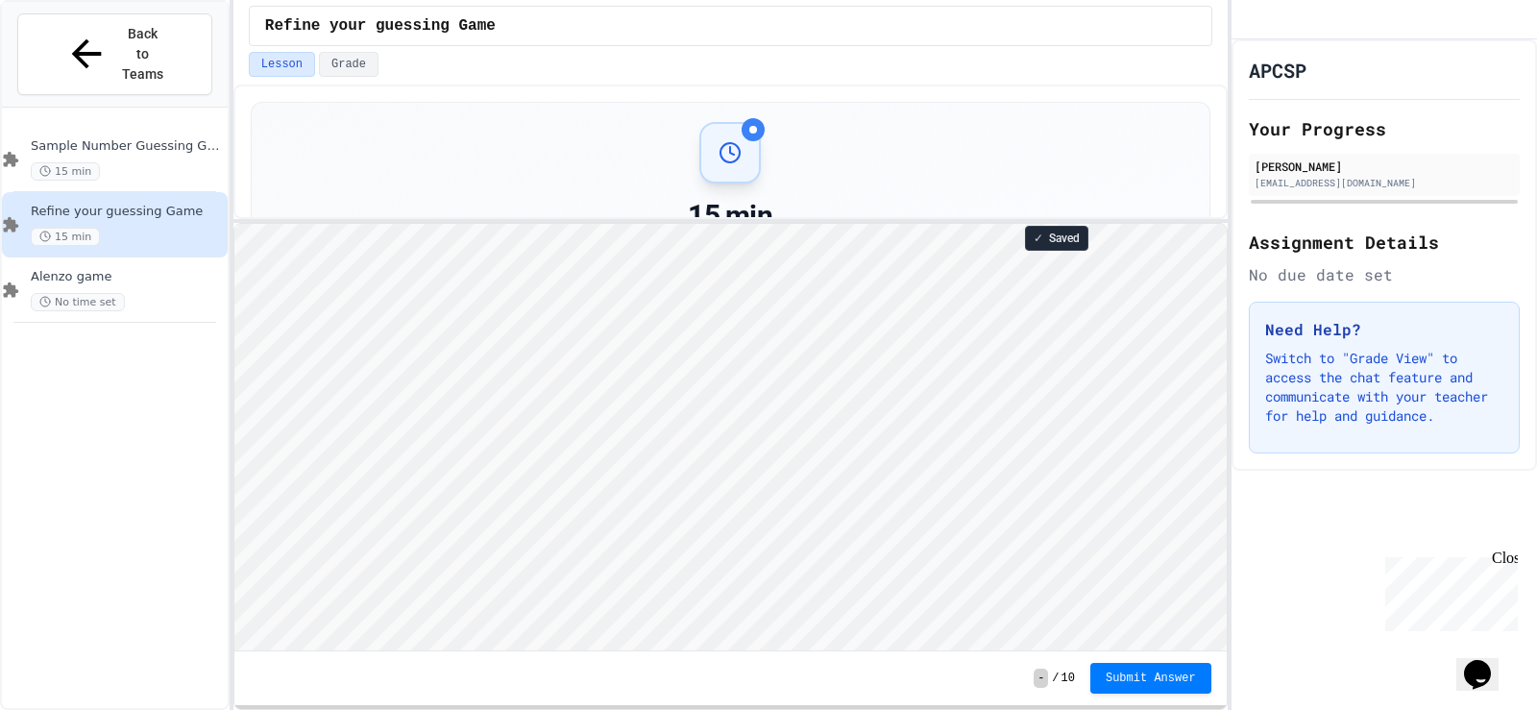
scroll to position [2, 0]
click at [167, 162] on div "15 min" at bounding box center [127, 171] width 193 height 18
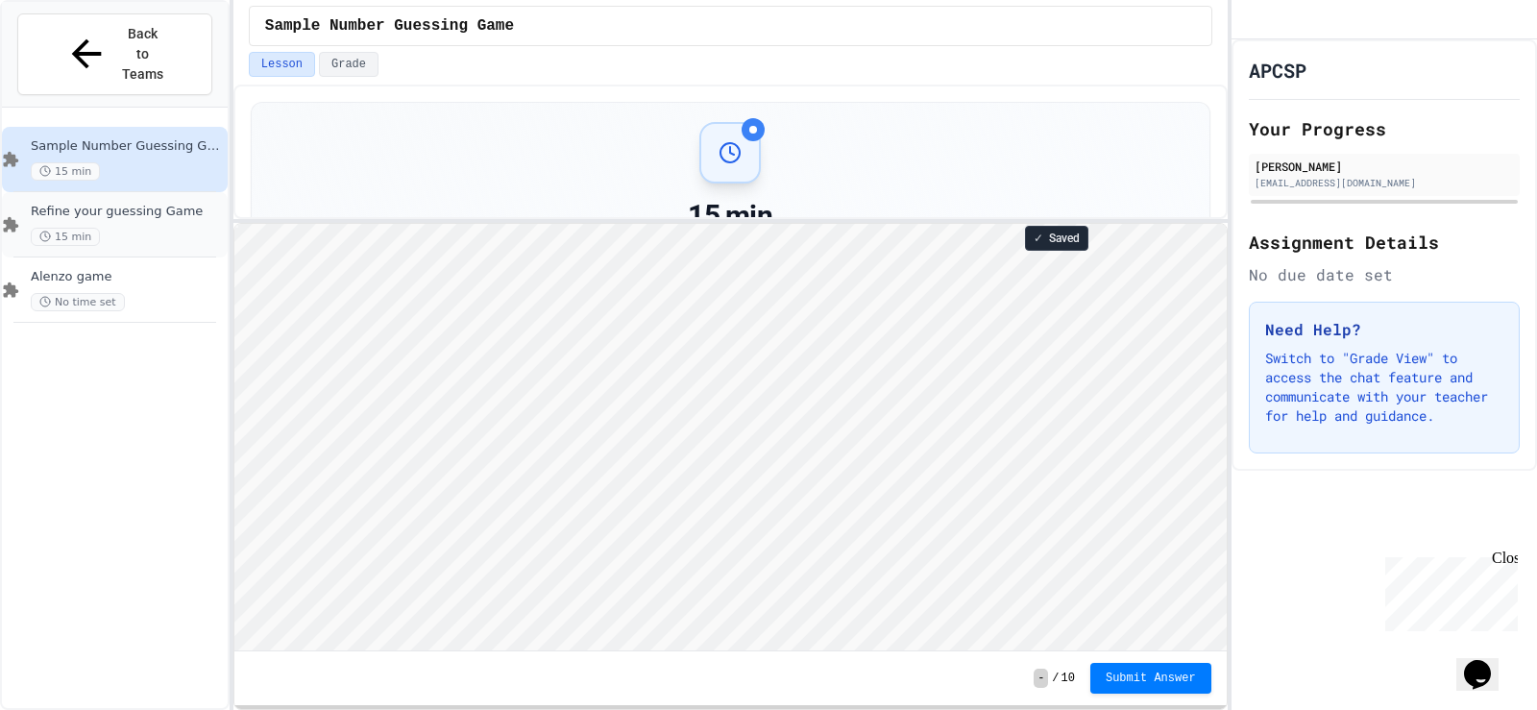
click at [172, 228] on div "15 min" at bounding box center [127, 237] width 193 height 18
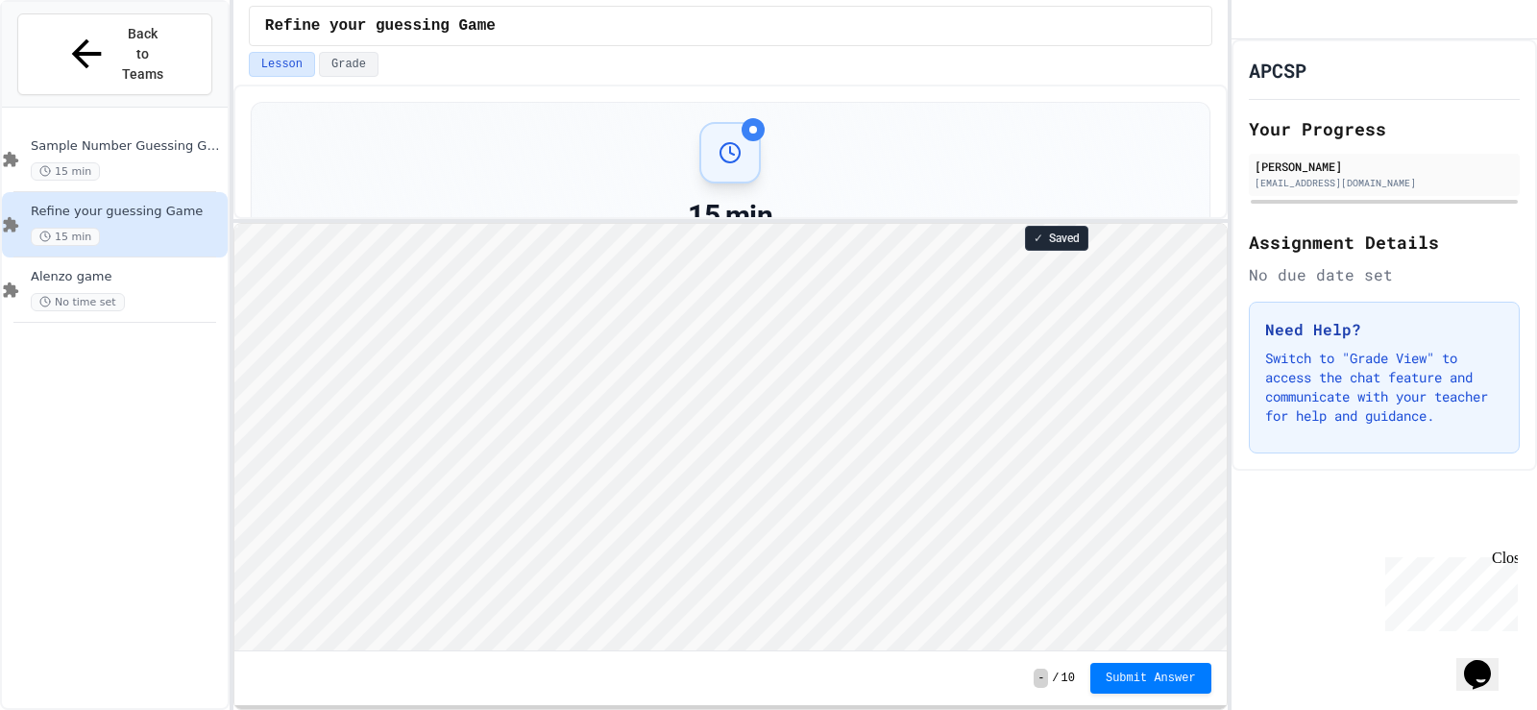
scroll to position [2, 0]
type textarea "*"
type textarea "********"
type textarea "*"
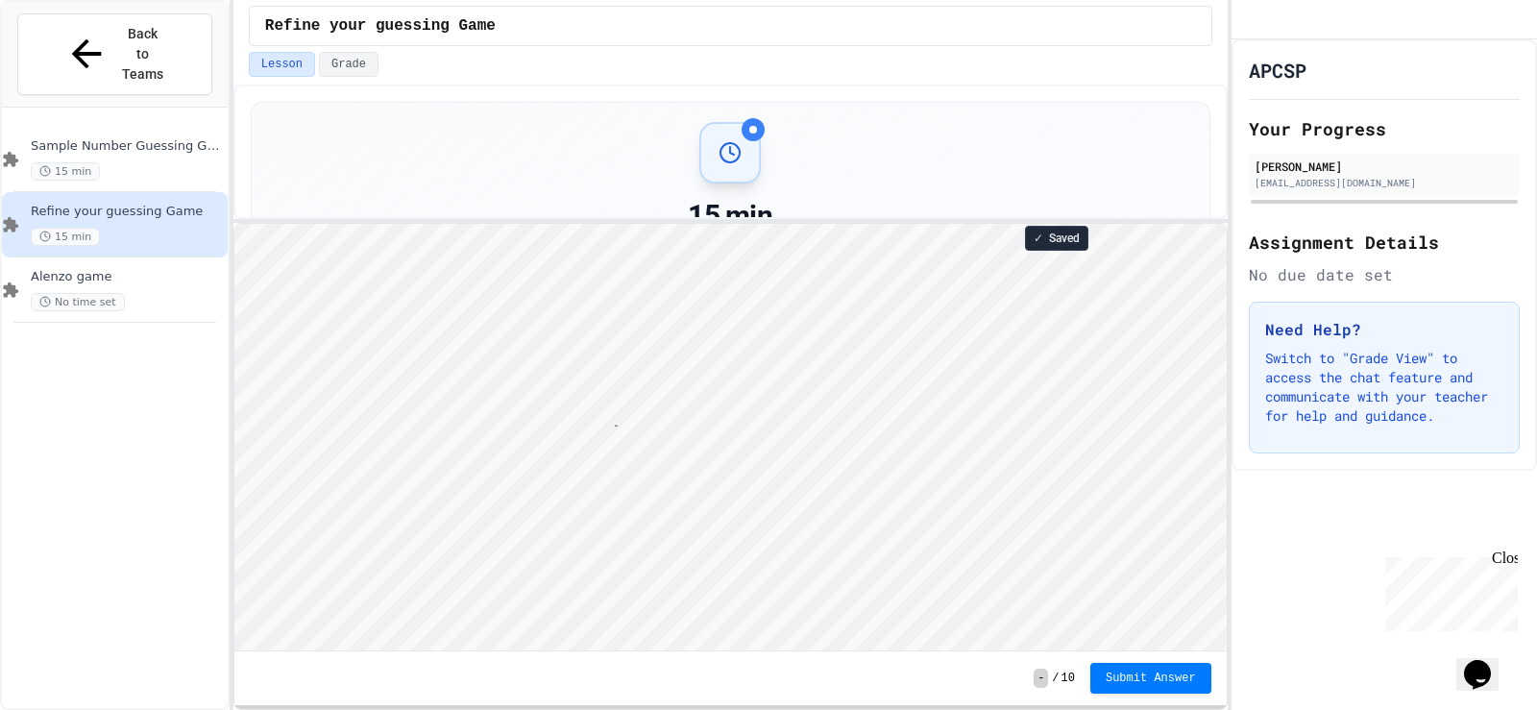
type textarea "**********"
click at [112, 162] on div "15 min" at bounding box center [127, 171] width 193 height 18
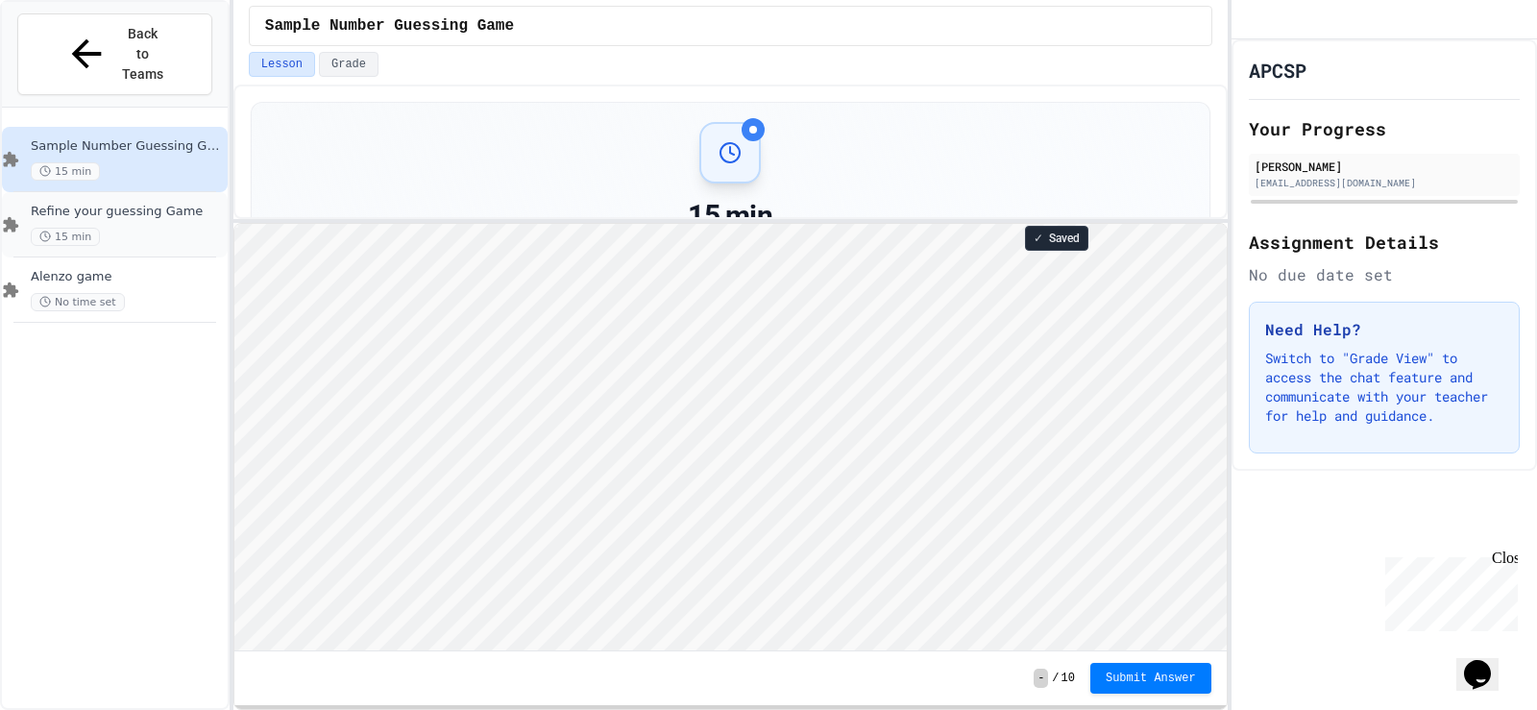
click at [180, 204] on div "Refine your guessing Game 15 min" at bounding box center [127, 225] width 193 height 42
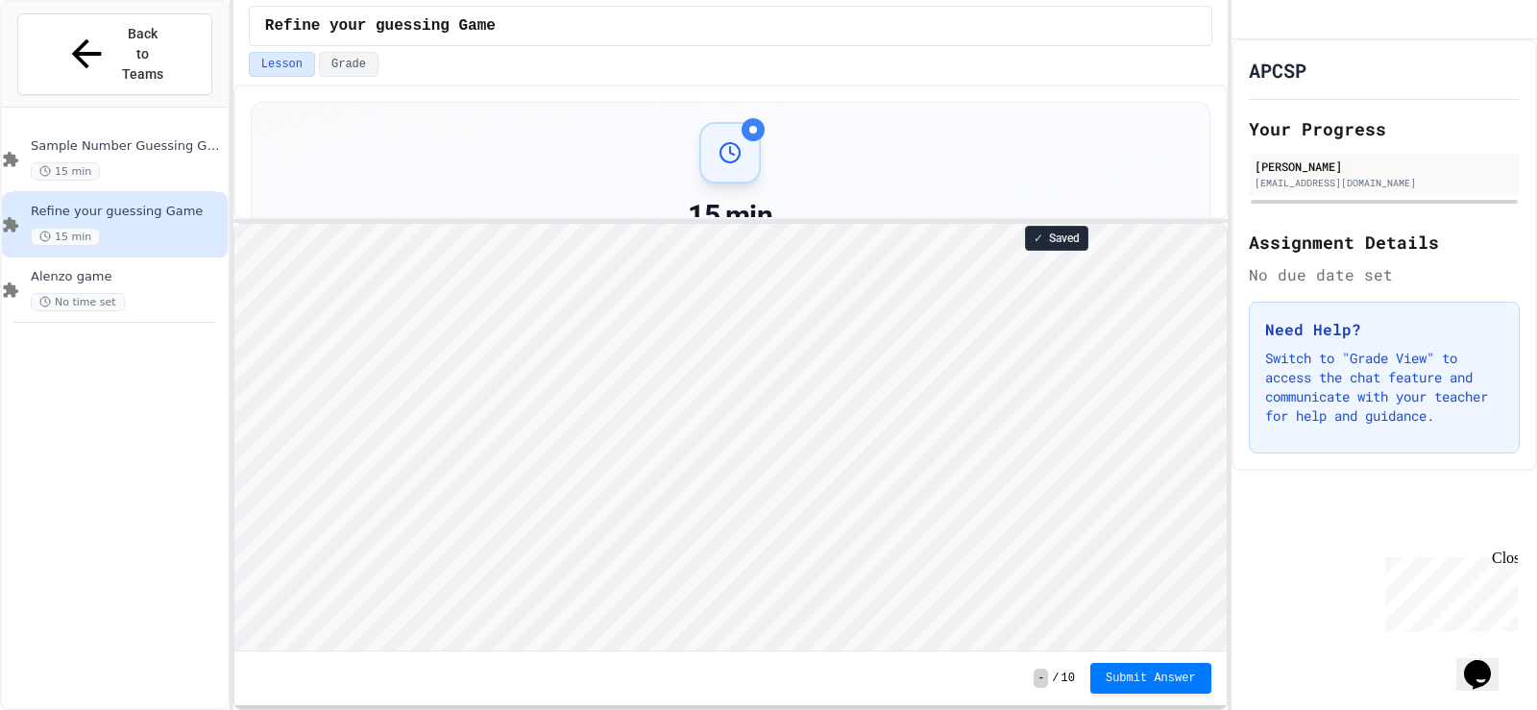
scroll to position [2, 0]
type textarea "**********"
type textarea "******"
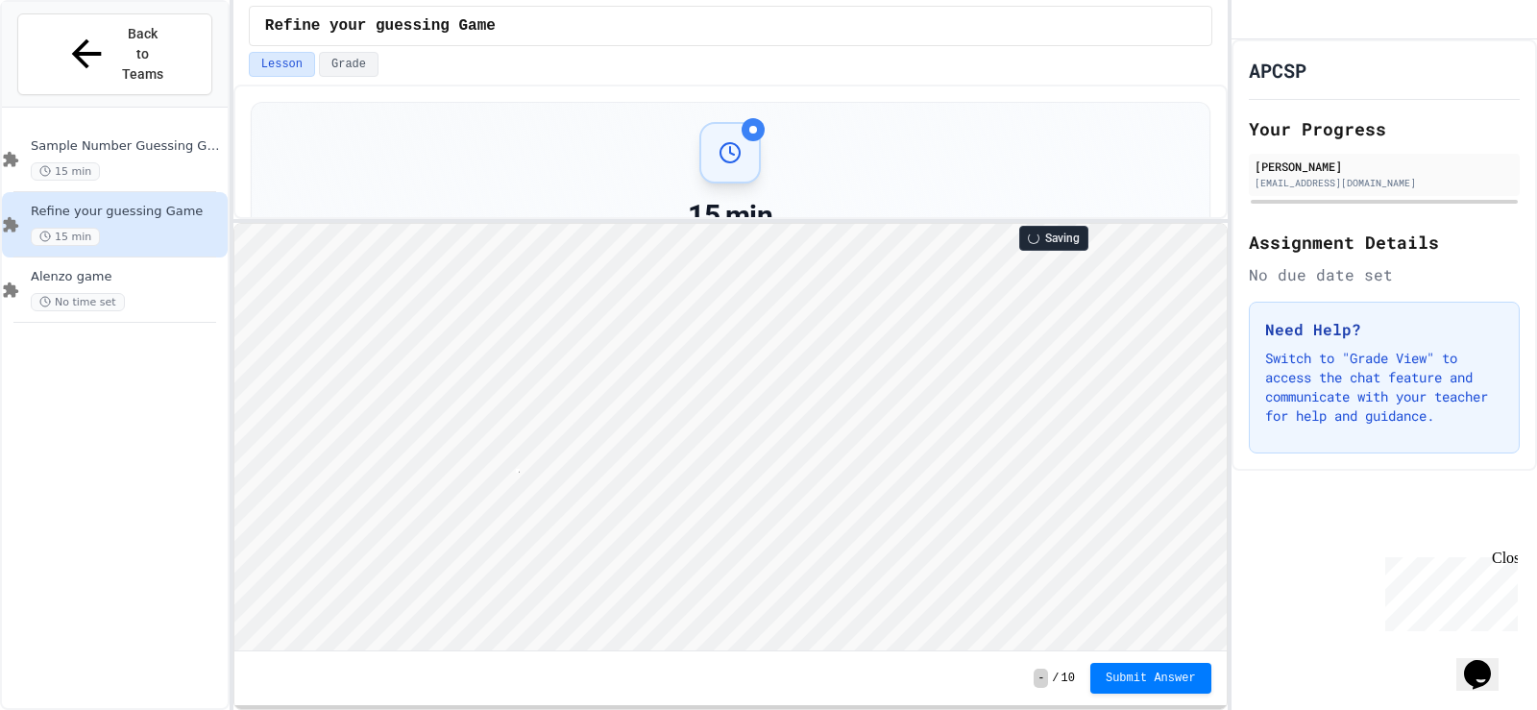
scroll to position [2, 6]
type textarea "******"
type textarea "*****"
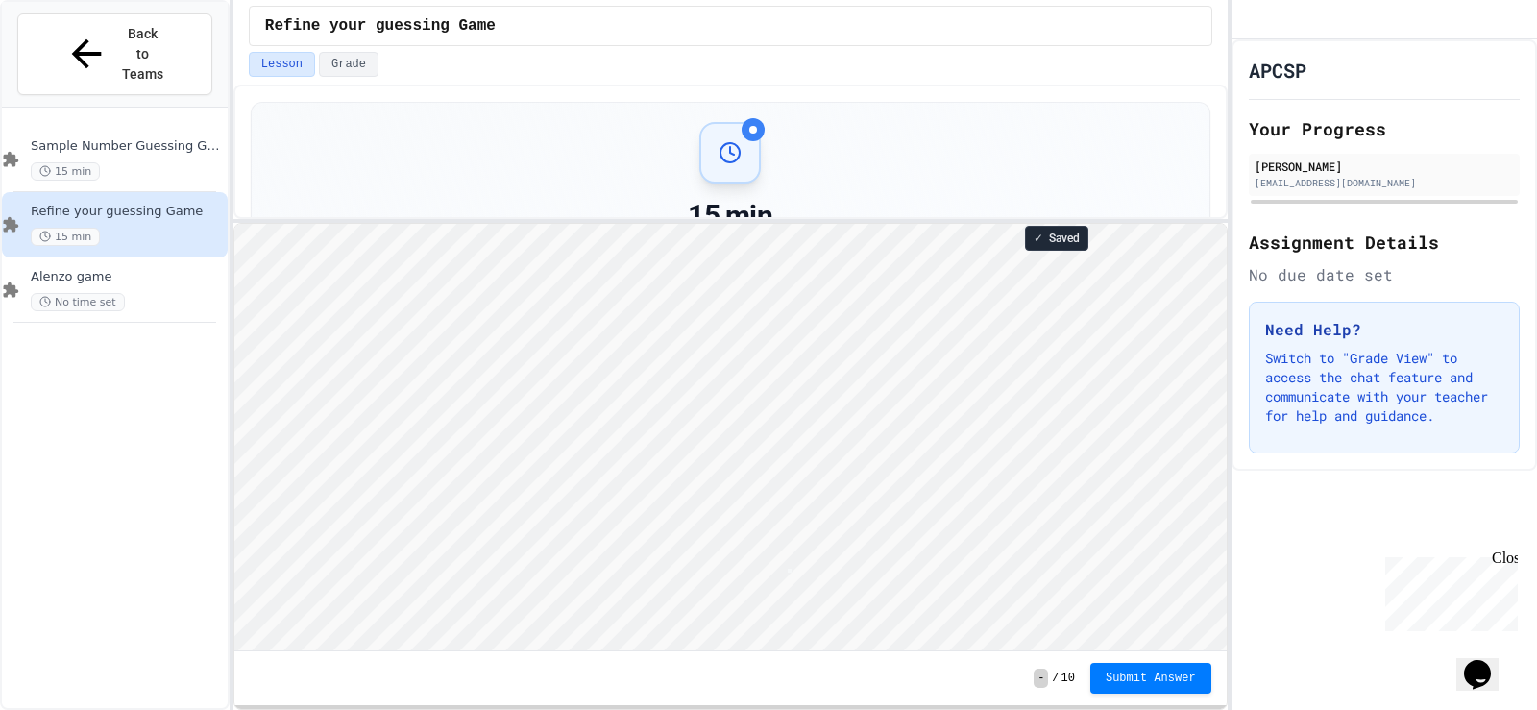
type textarea "*"
click at [199, 138] on div "Sample Number Guessing Game 15 min" at bounding box center [127, 159] width 193 height 42
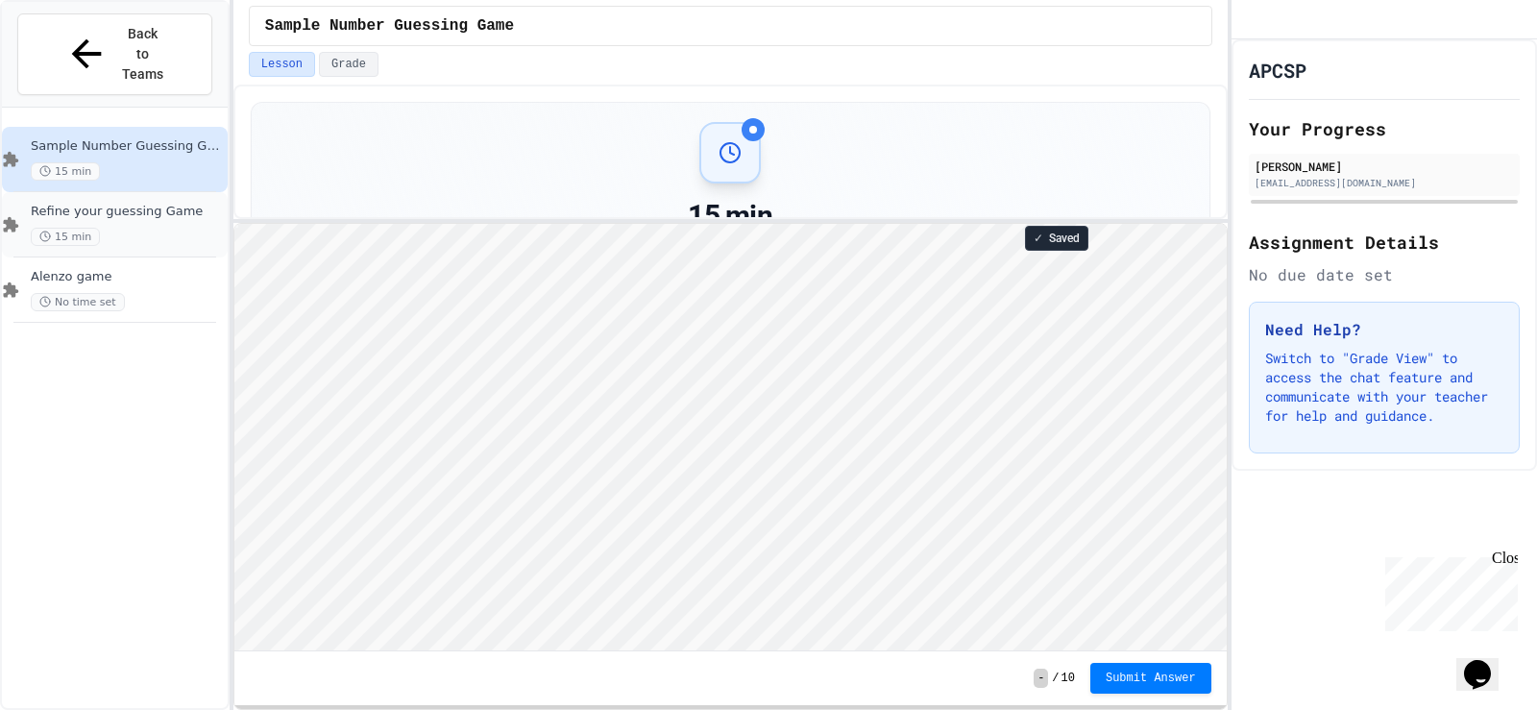
click at [130, 204] on span "Refine your guessing Game" at bounding box center [127, 212] width 193 height 16
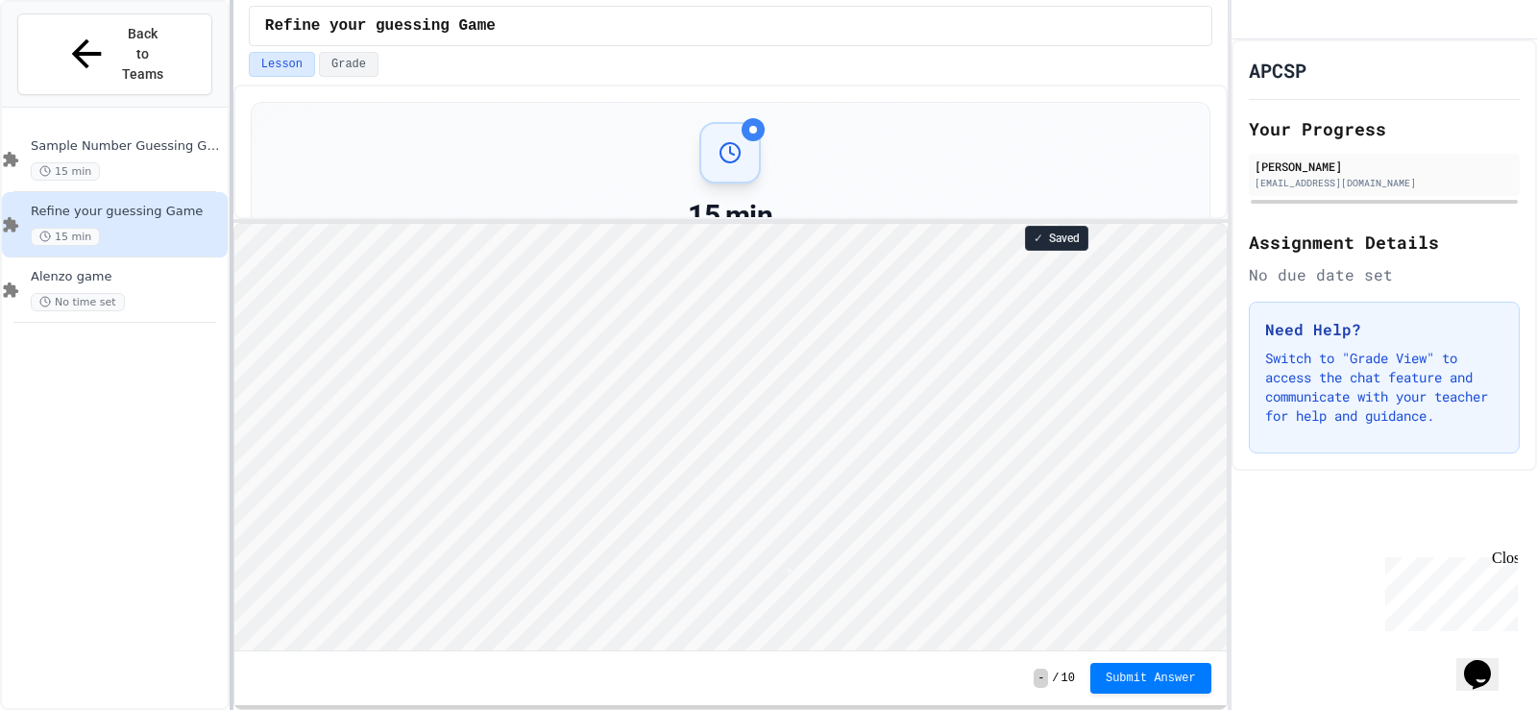
scroll to position [2, 4]
type textarea "*"
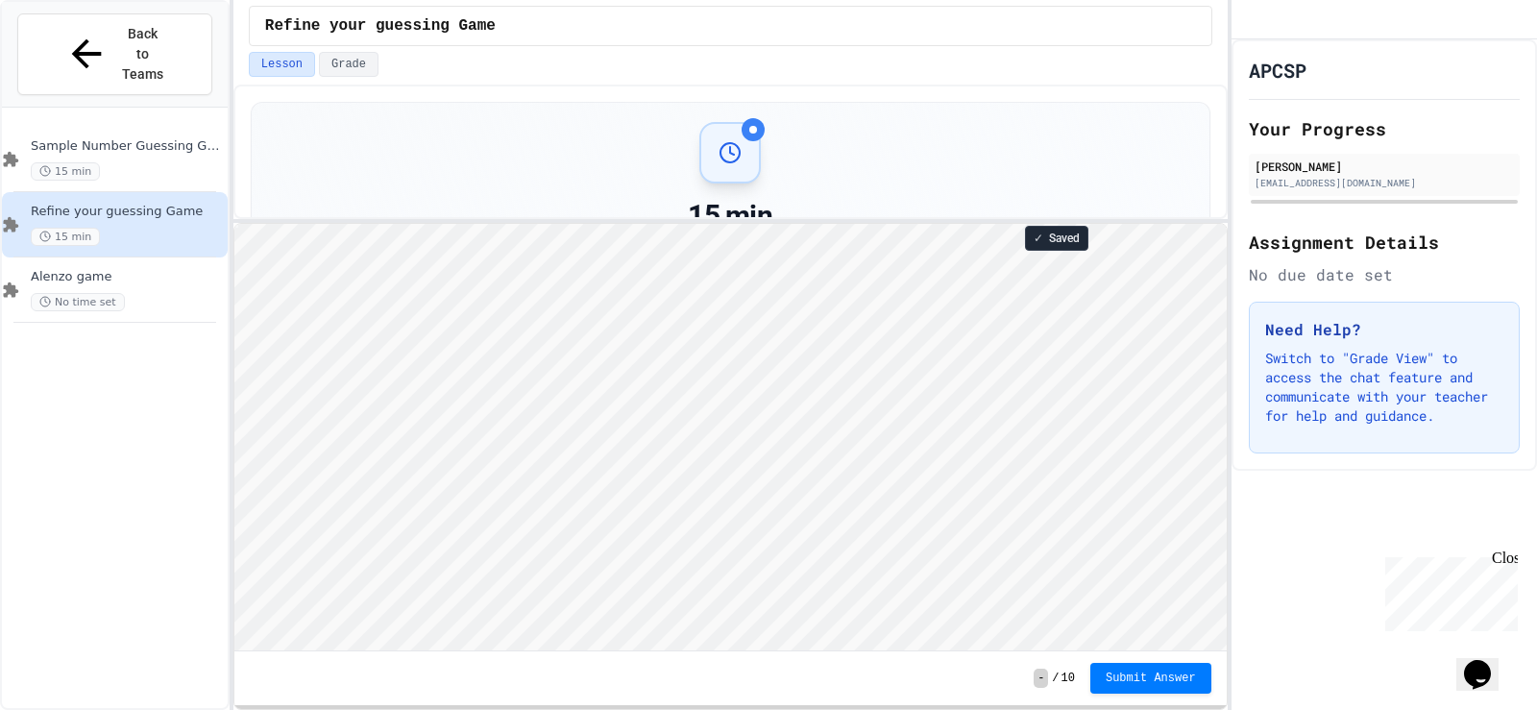
type textarea "*"
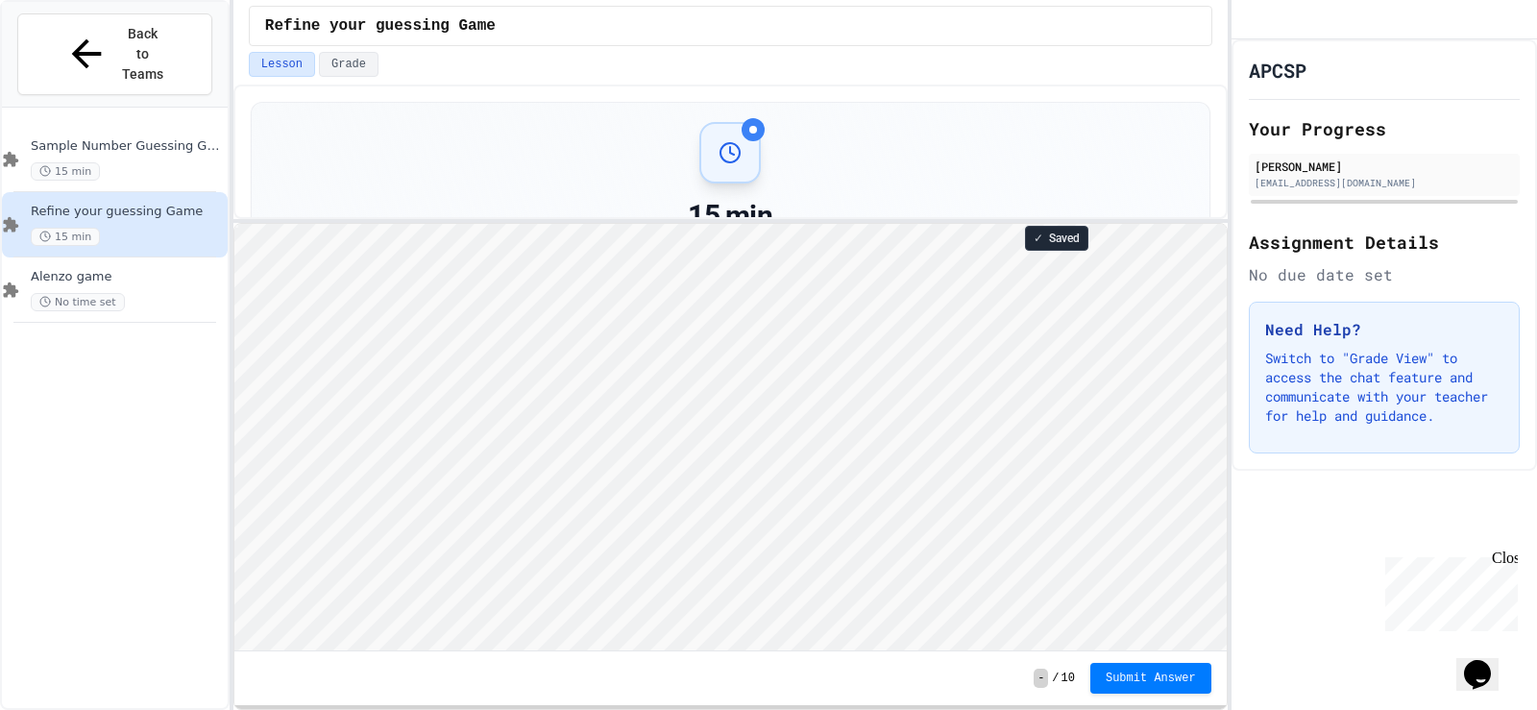
type textarea "*****"
type textarea "******"
type textarea "*******"
type textarea "**"
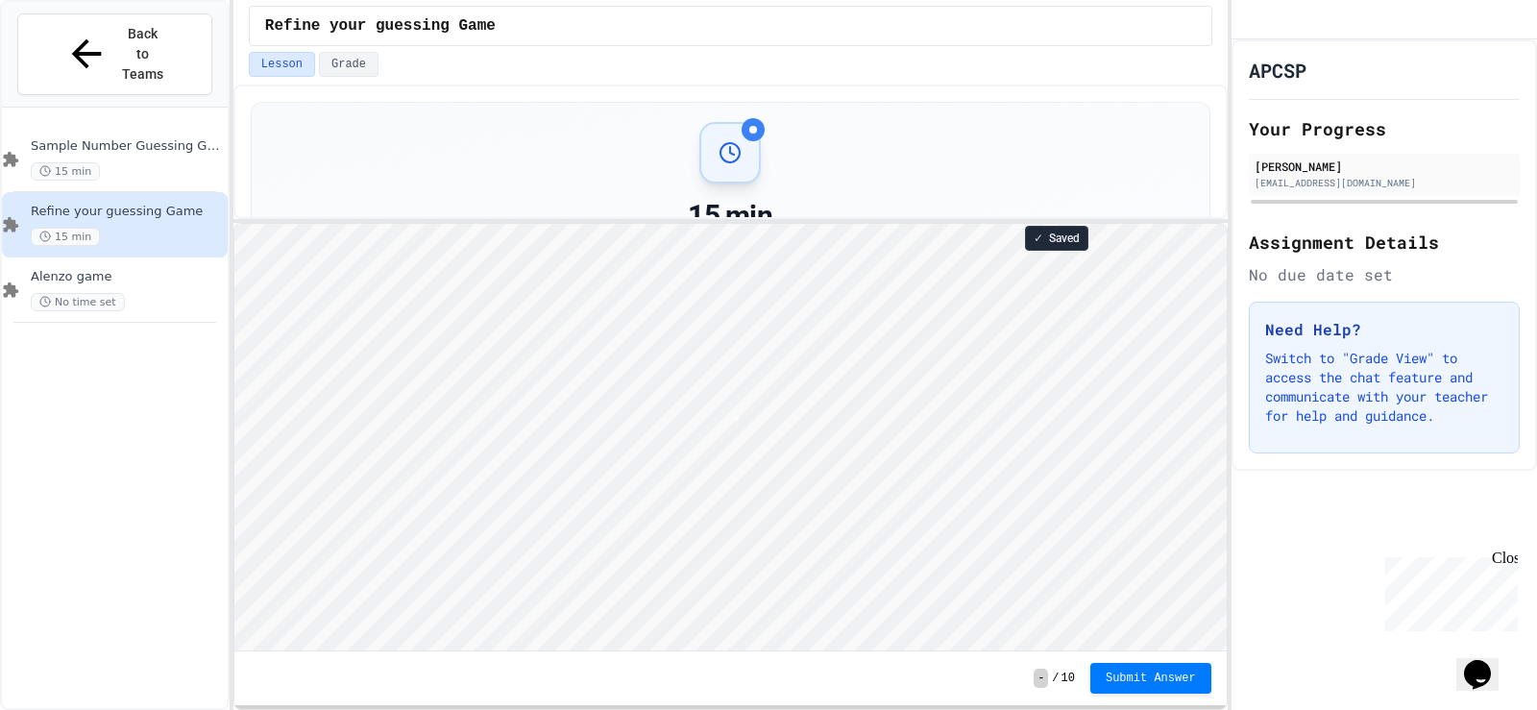
scroll to position [2, 3]
type textarea "*"
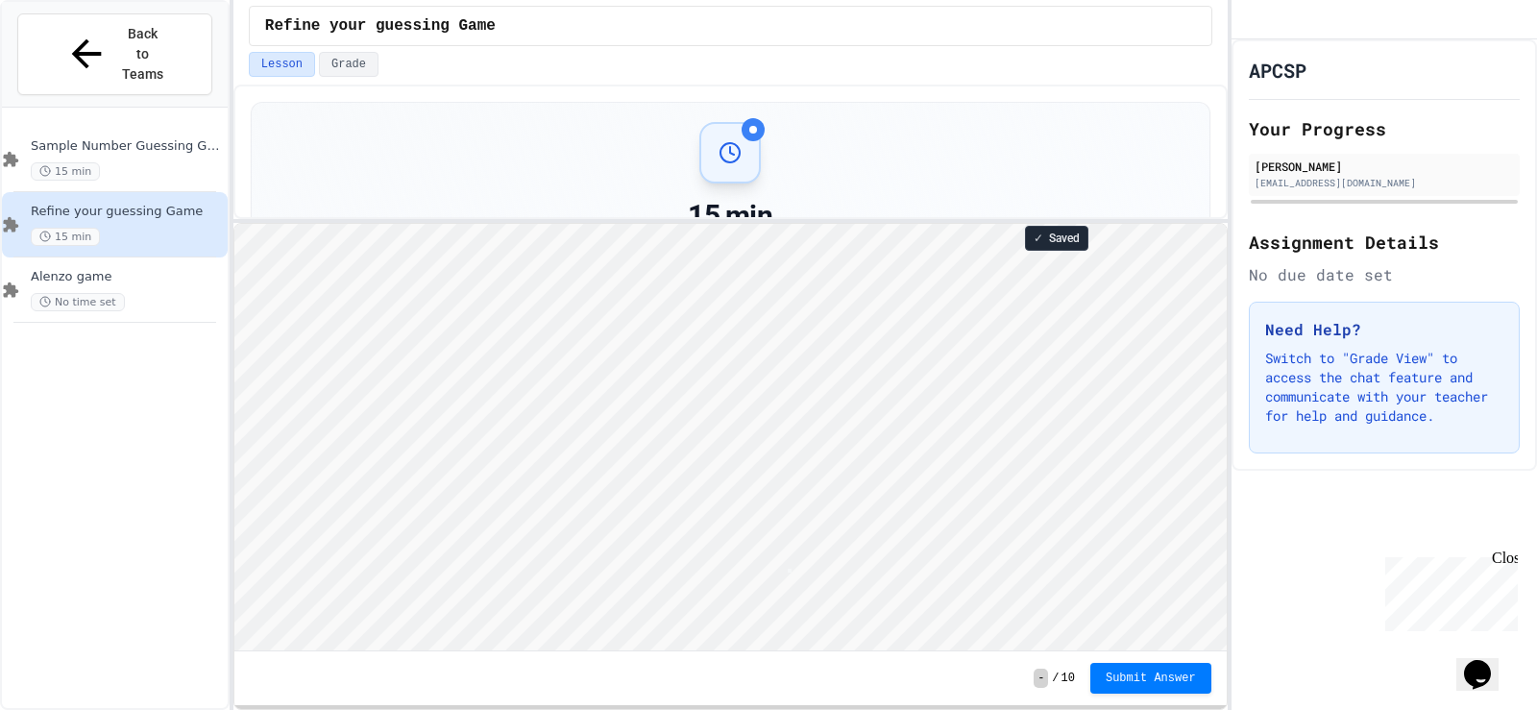
type textarea "*"
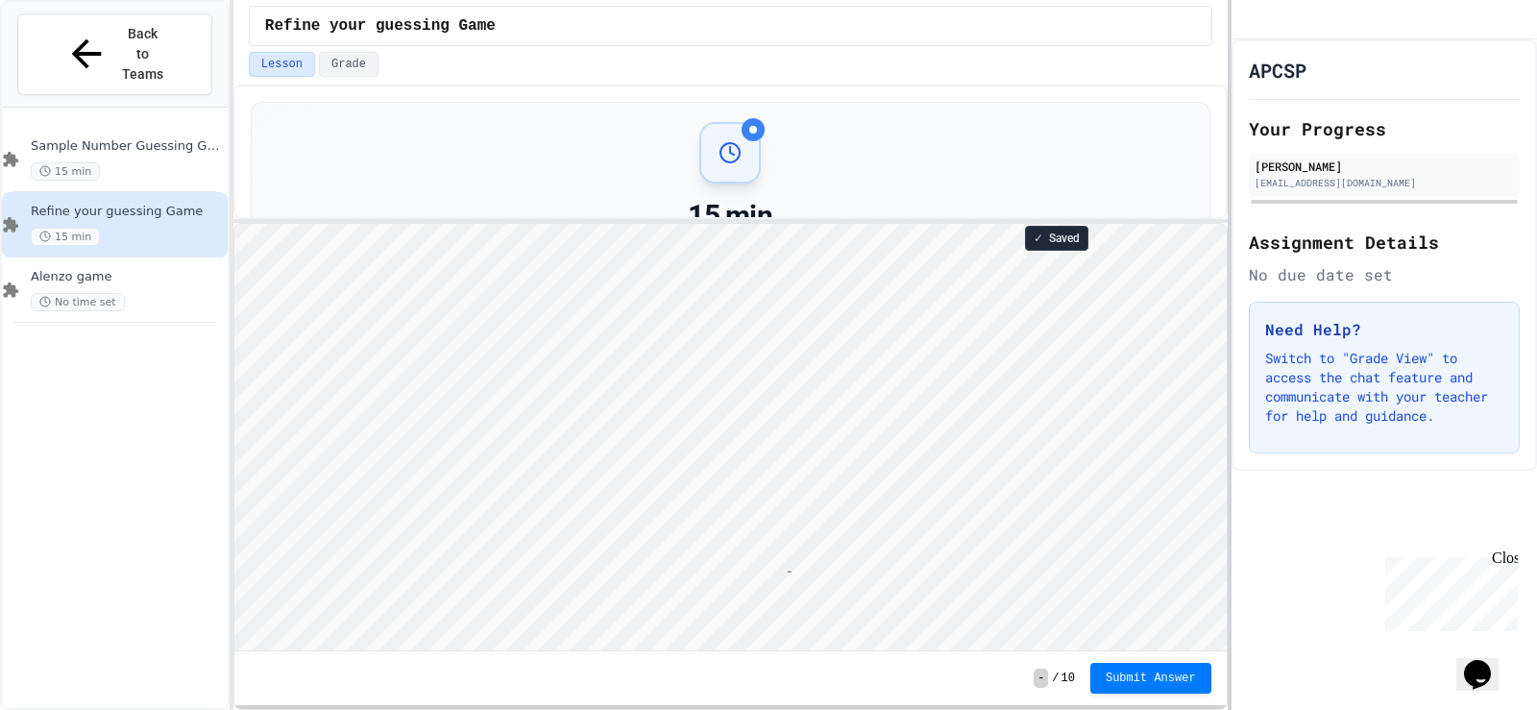
type textarea "*"
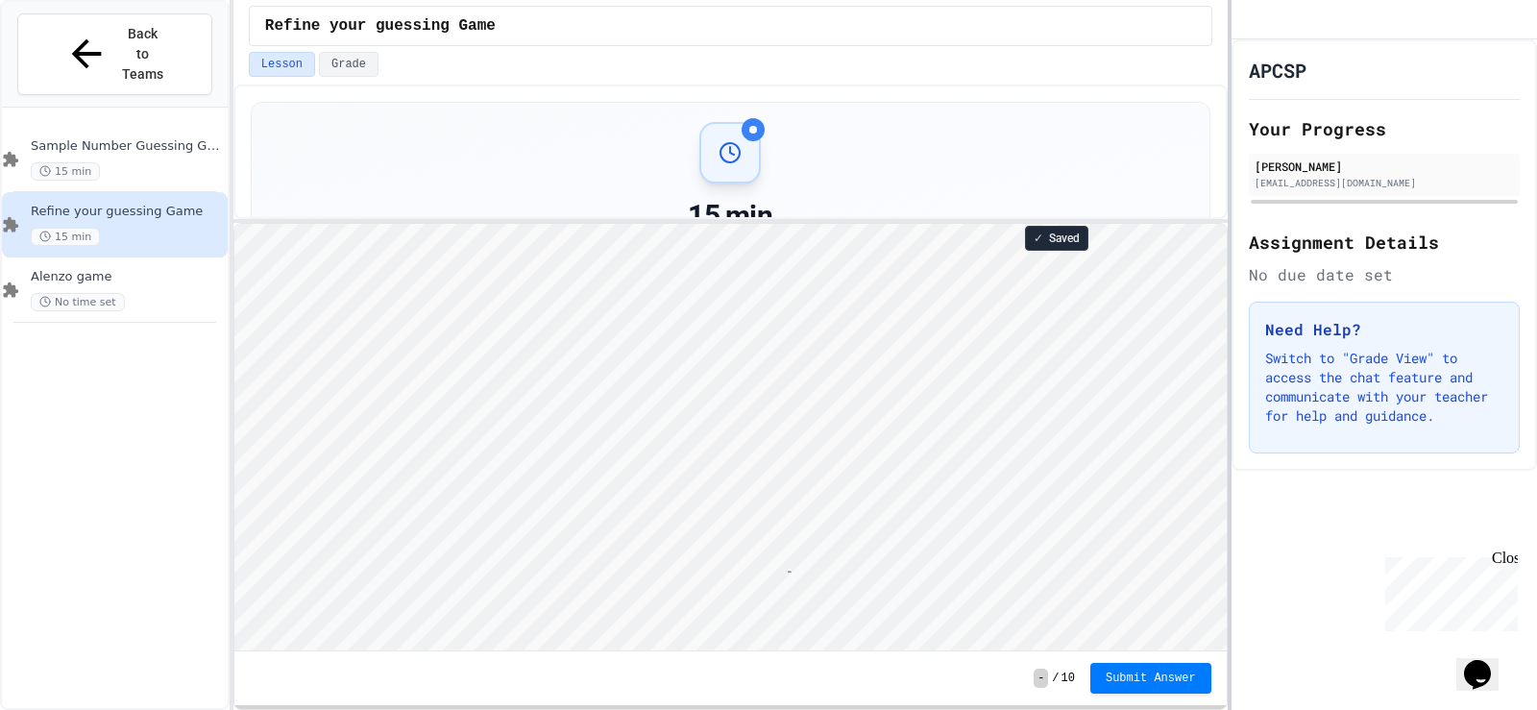
type textarea "*"
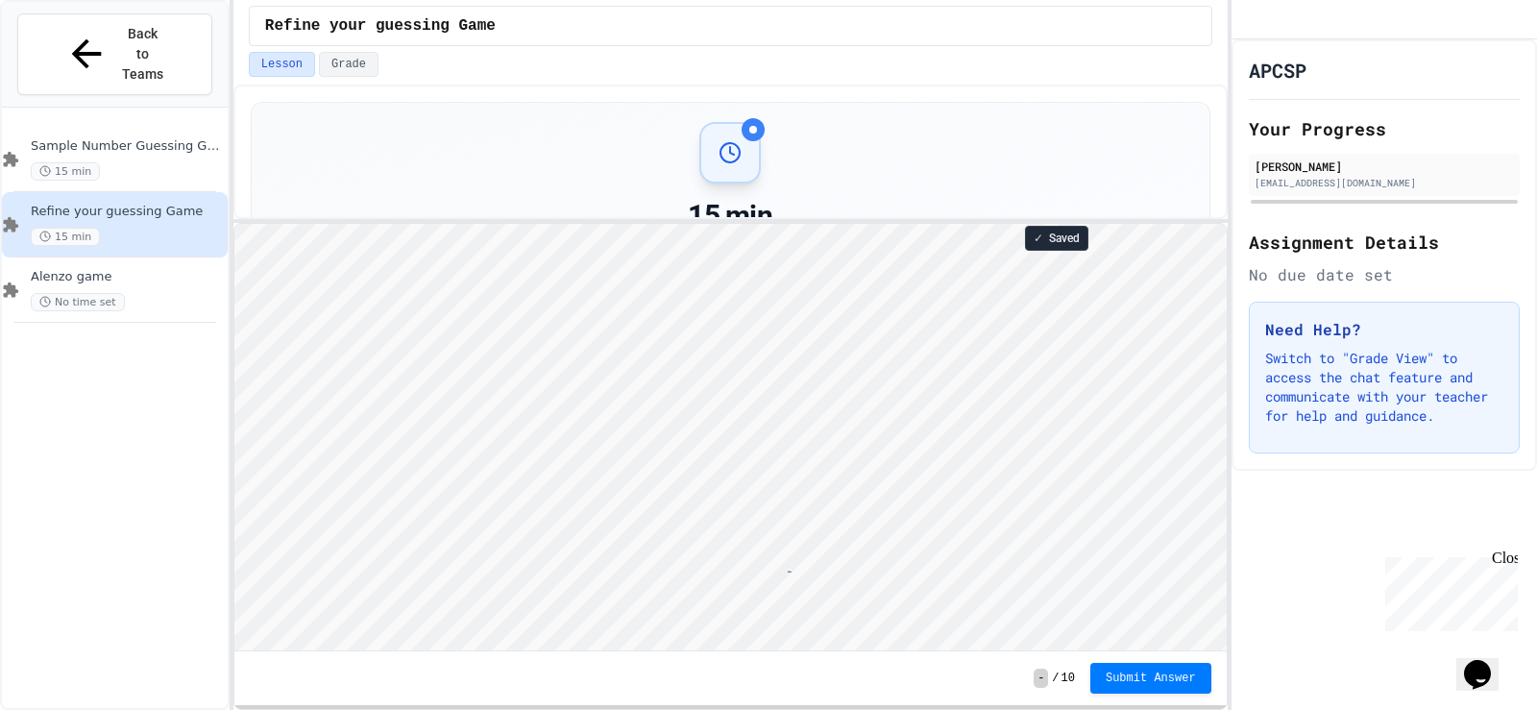
type textarea "*"
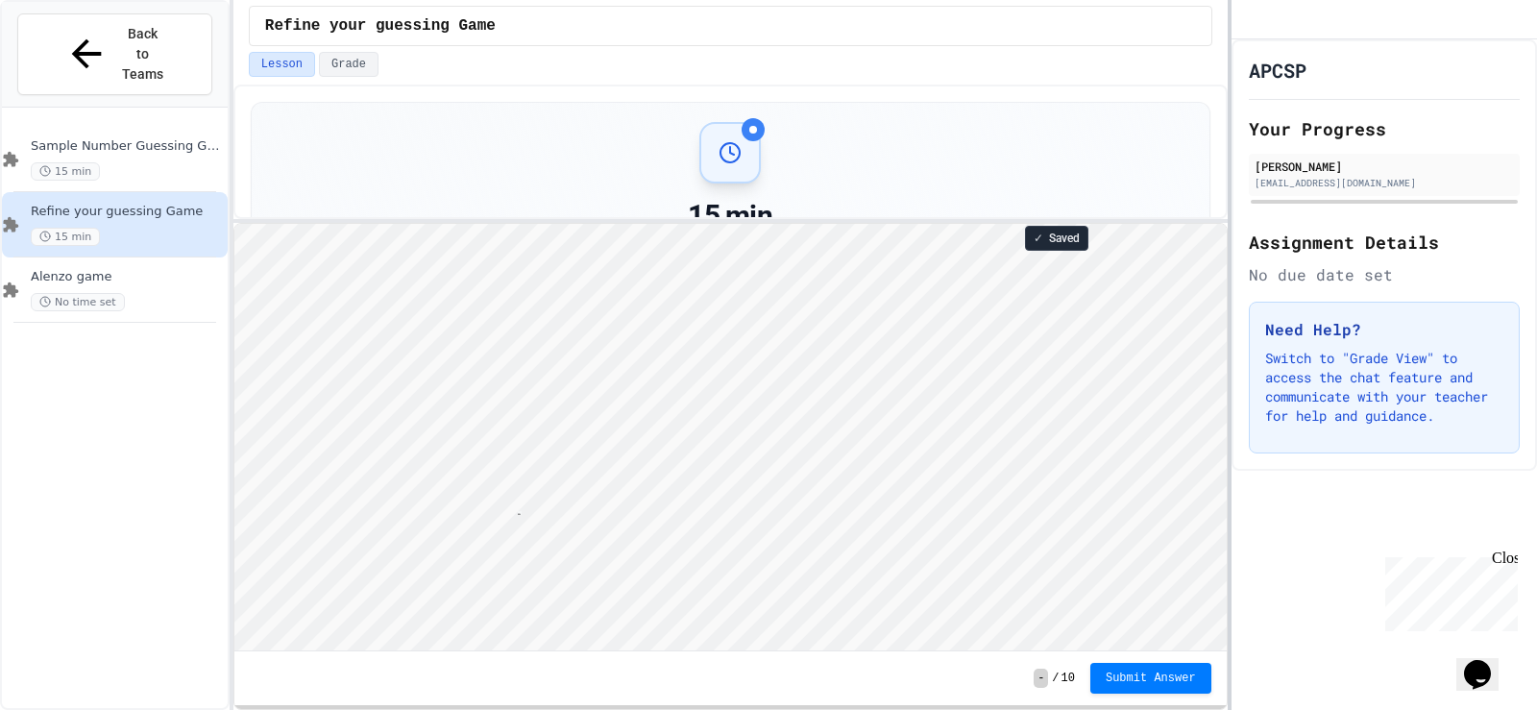
type textarea "*******"
type textarea "*"
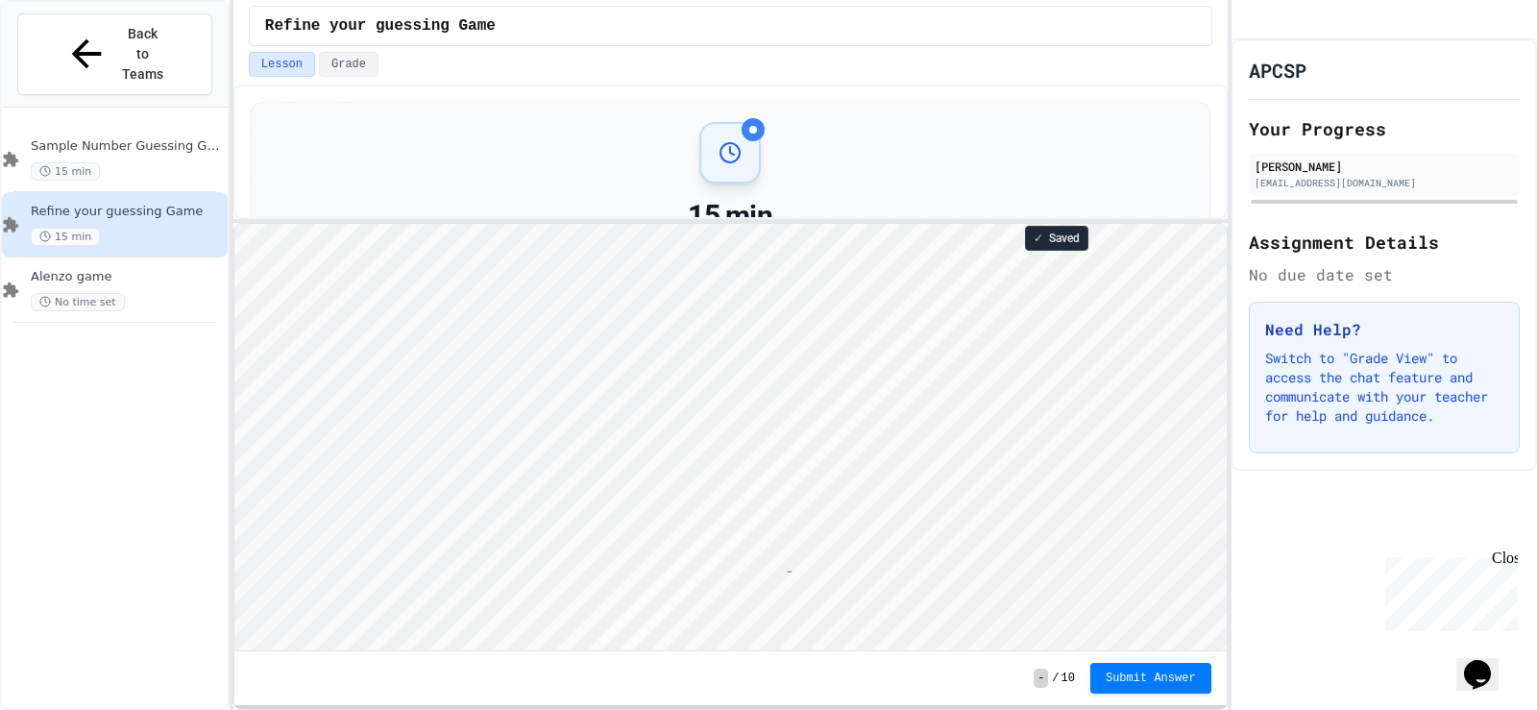
type textarea "*"
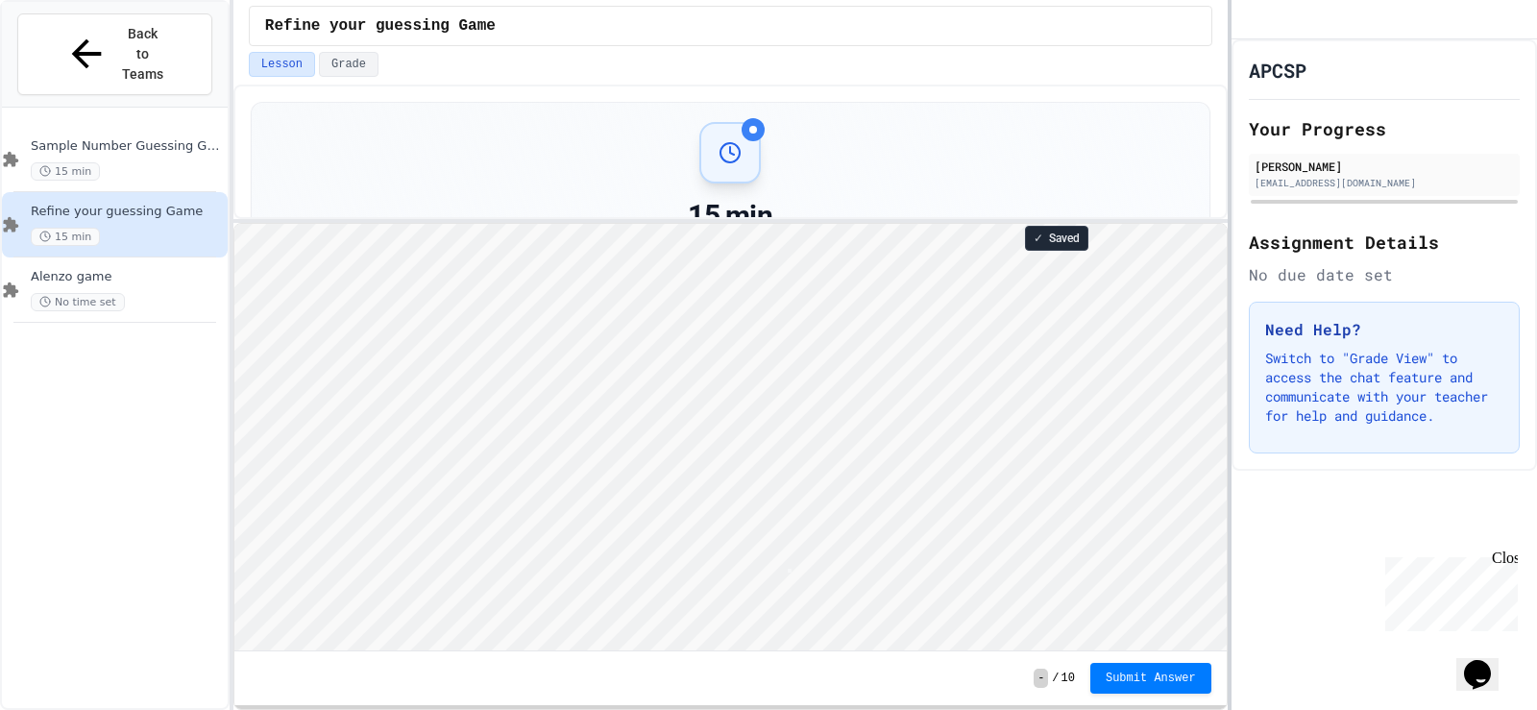
scroll to position [2, 0]
click at [107, 127] on div "Sample Number Guessing Game 15 min" at bounding box center [115, 159] width 226 height 65
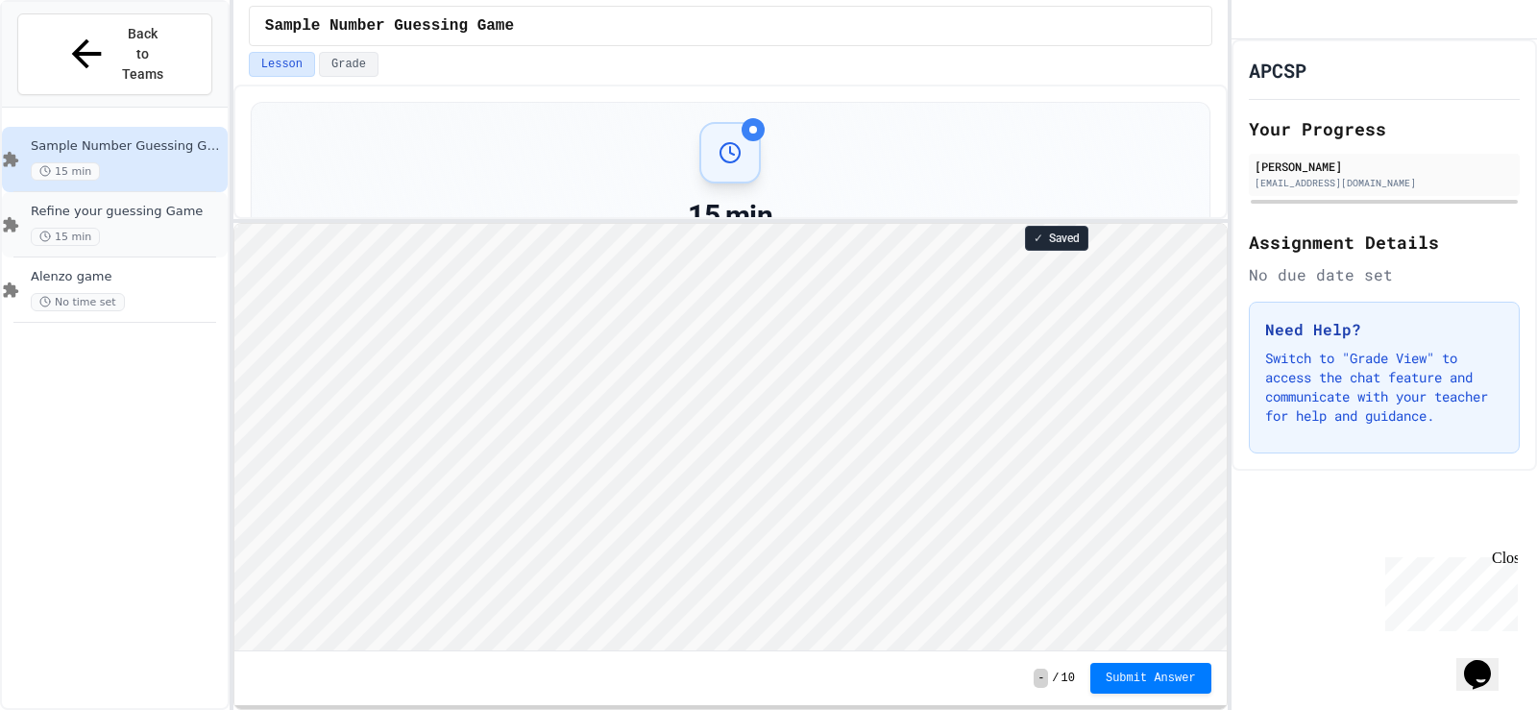
click at [27, 192] on div "Refine your guessing Game 15 min" at bounding box center [115, 224] width 226 height 65
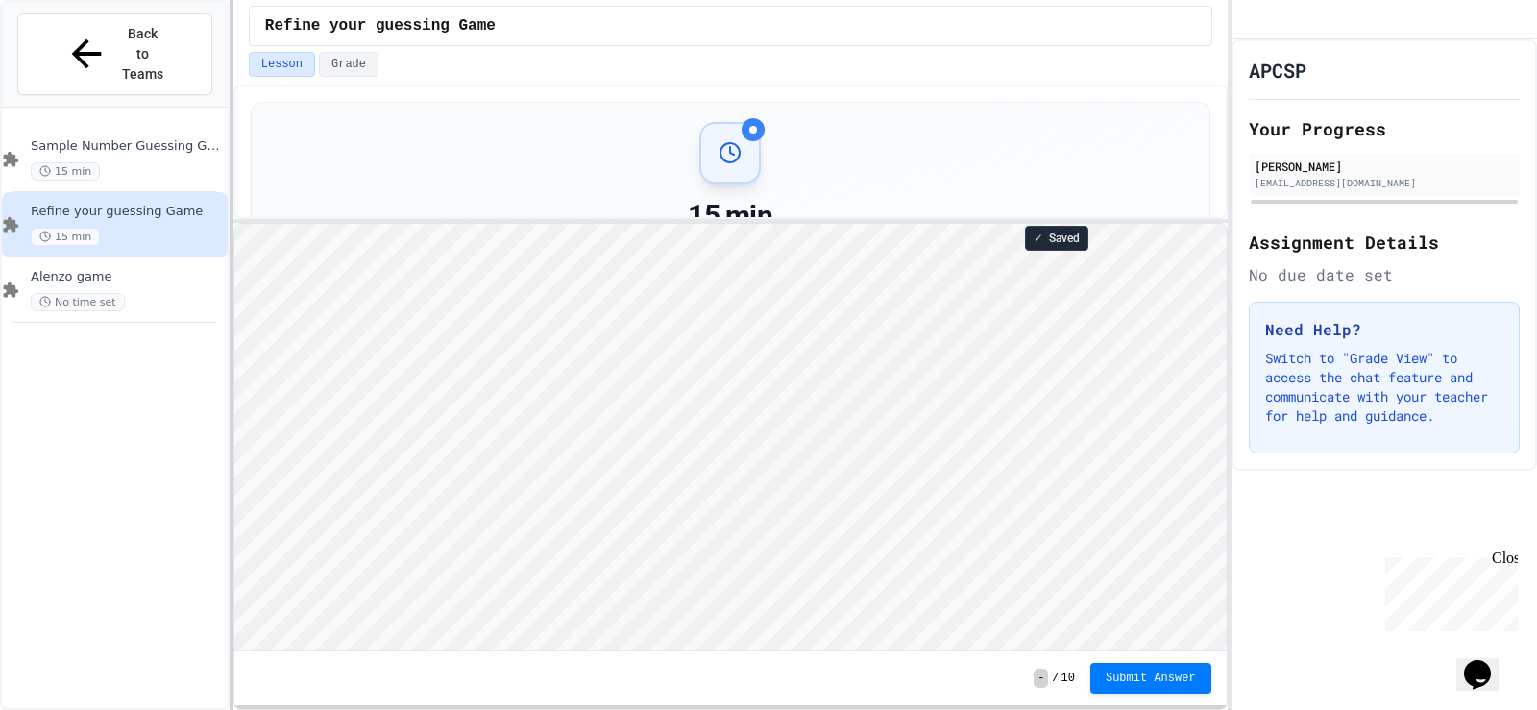
scroll to position [2, 0]
type textarea "******"
type textarea "*********"
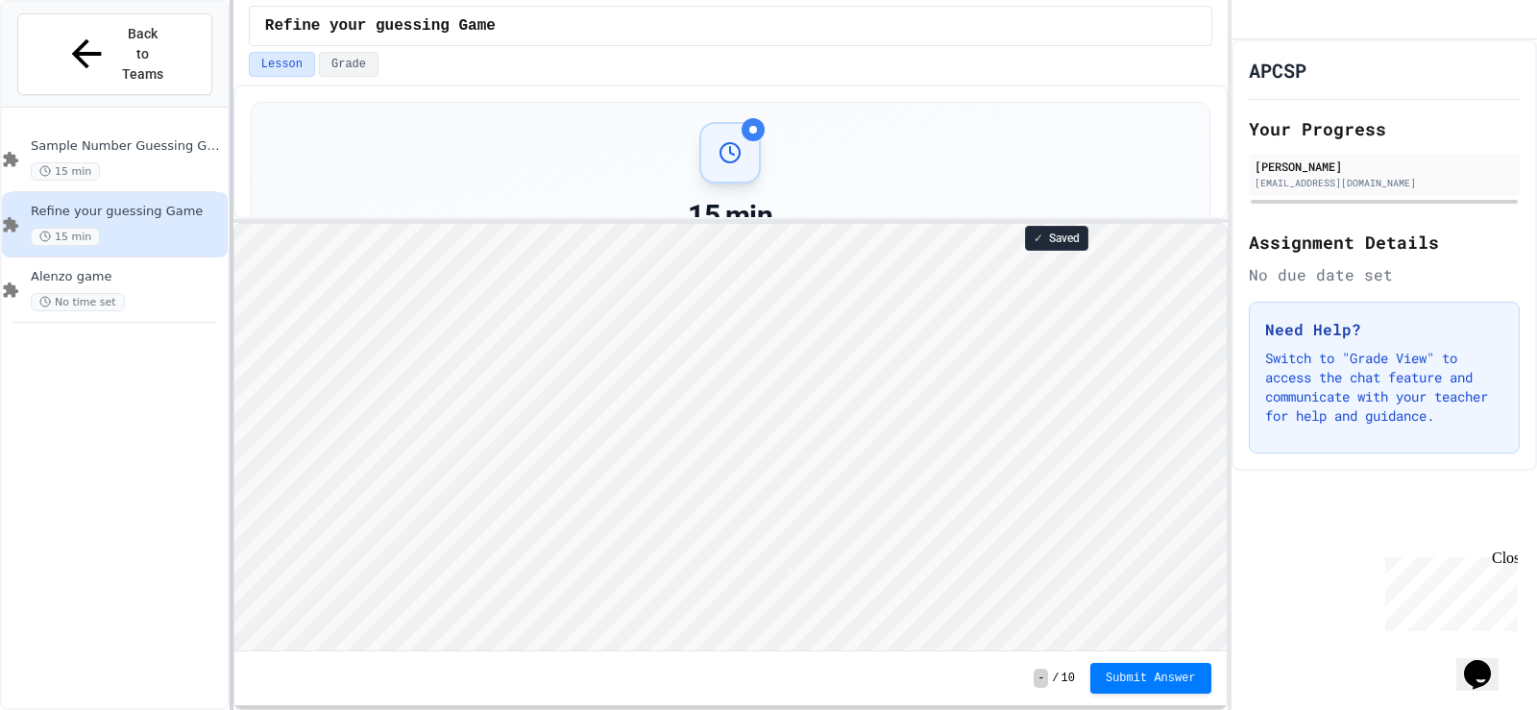
scroll to position [2, 4]
type textarea "*"
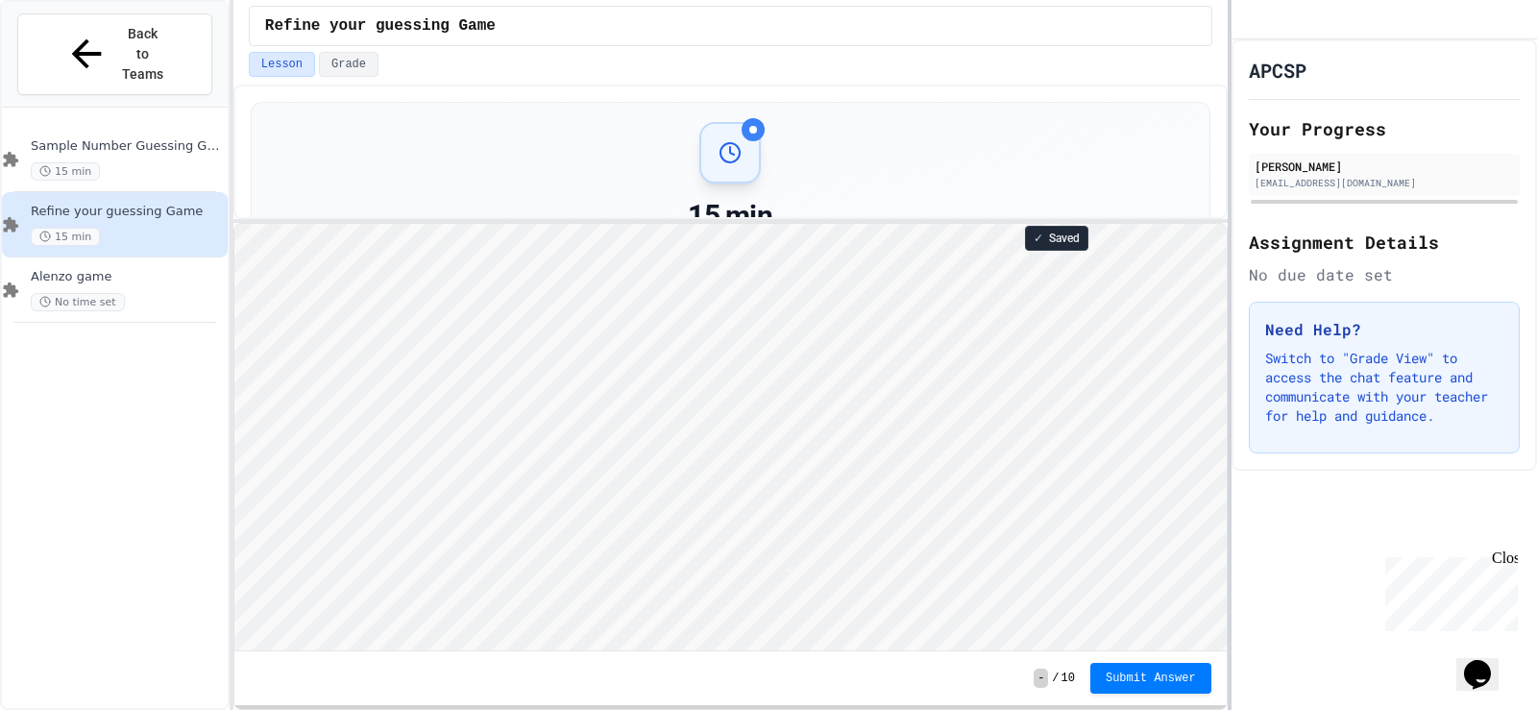
scroll to position [2, 4]
type textarea "*"
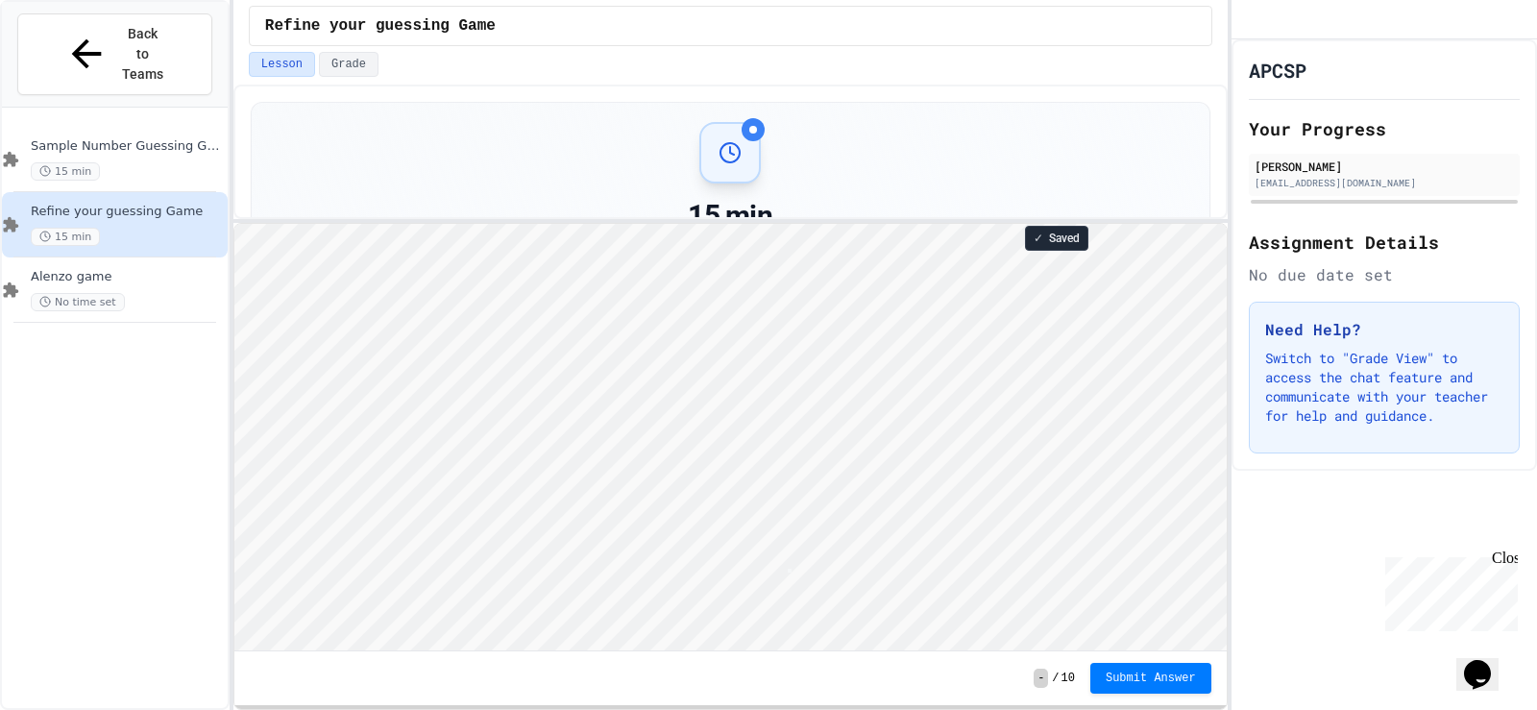
scroll to position [2, 4]
type textarea "*"
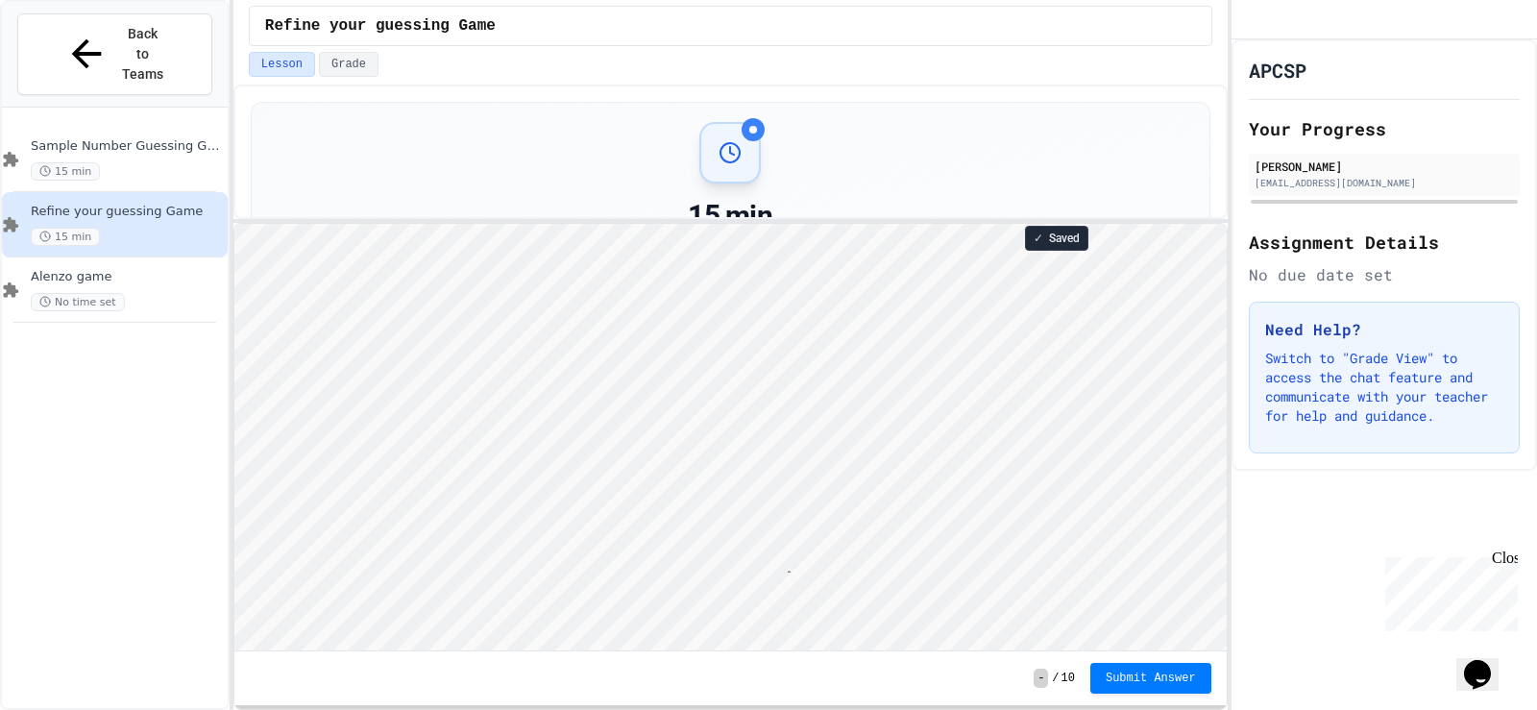
type textarea "*"
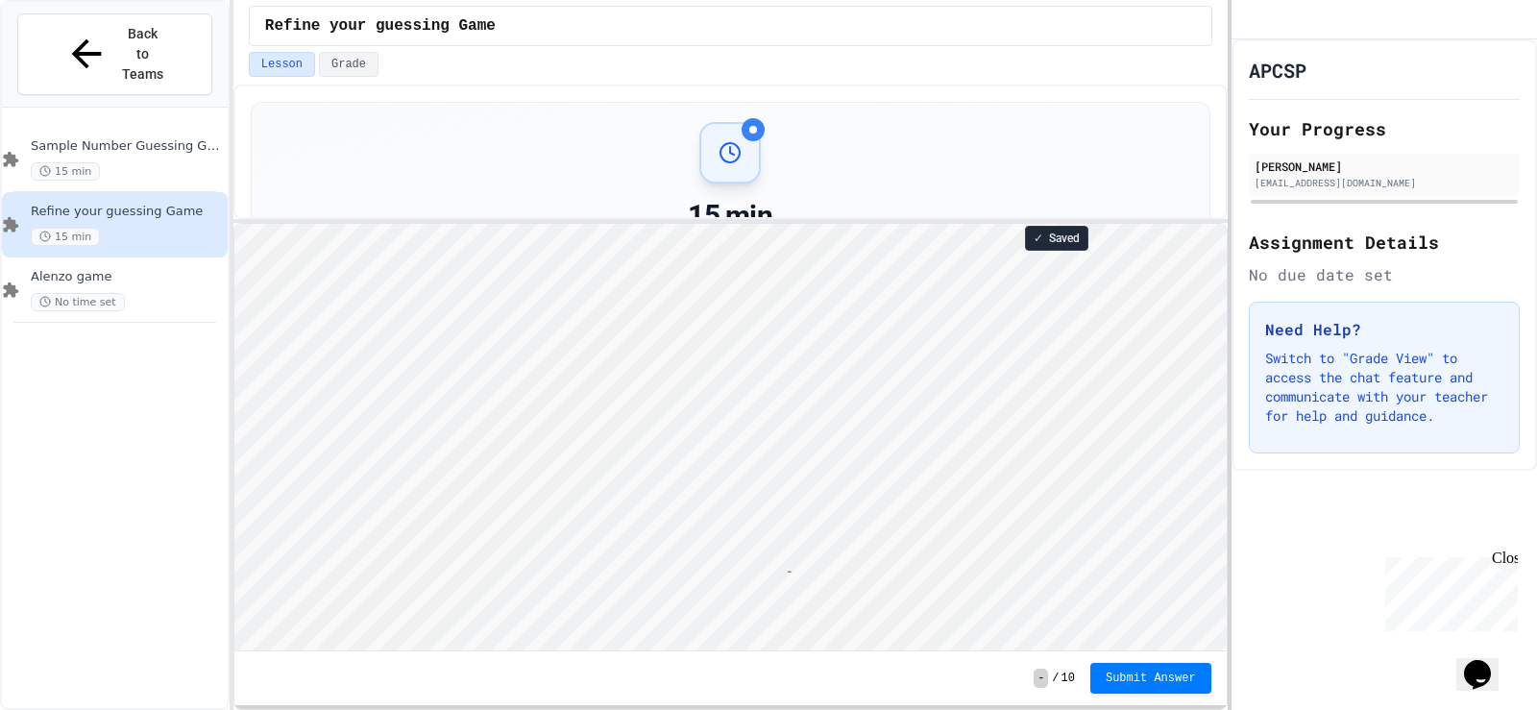
type textarea "*"
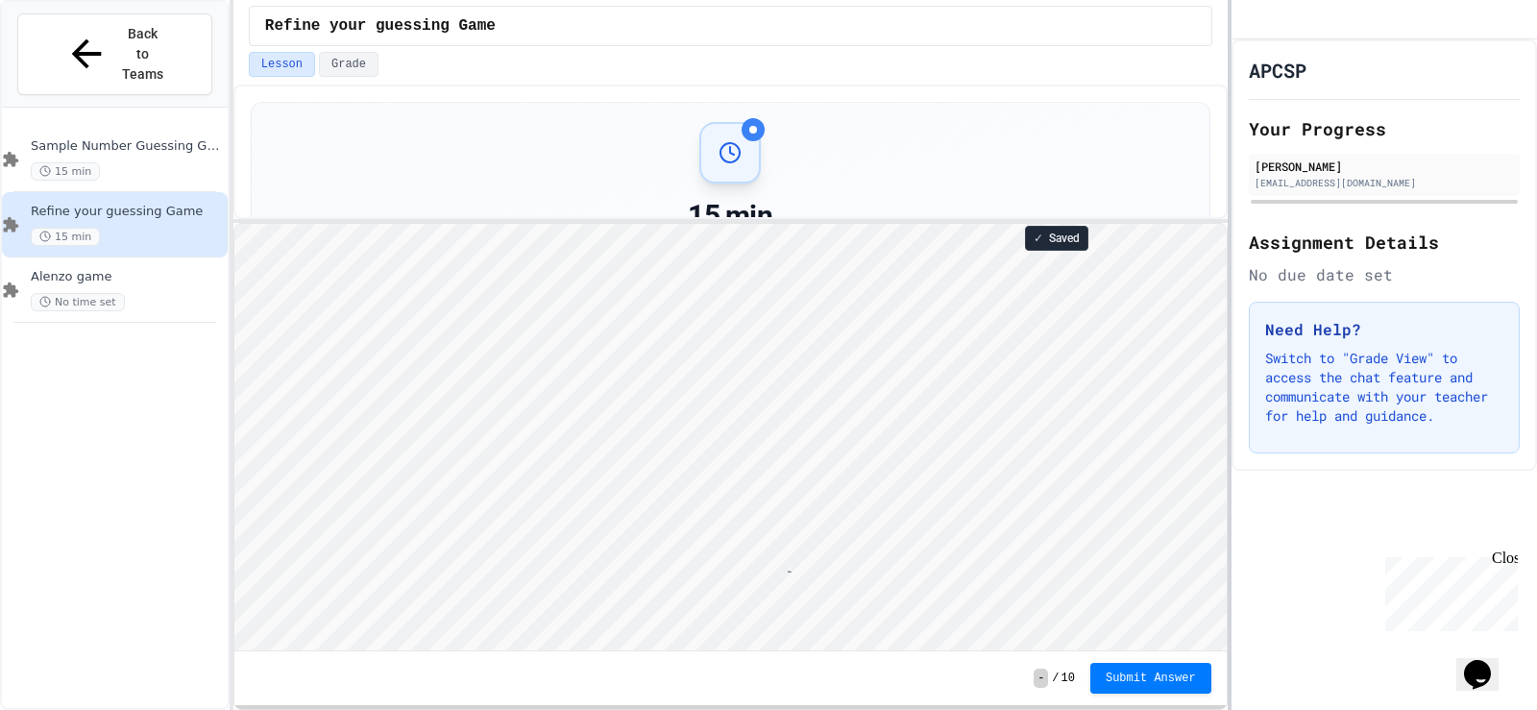
type textarea "*"
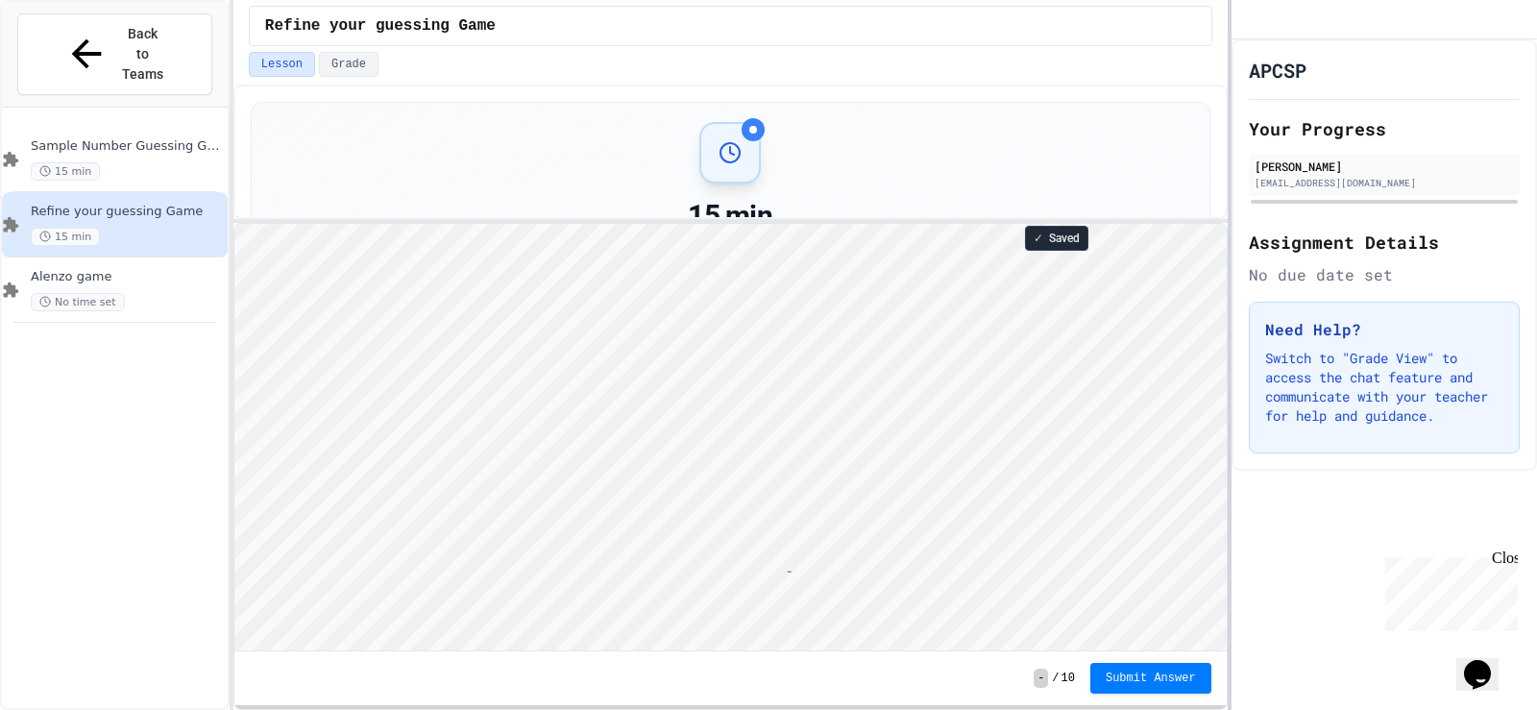
type textarea "*"
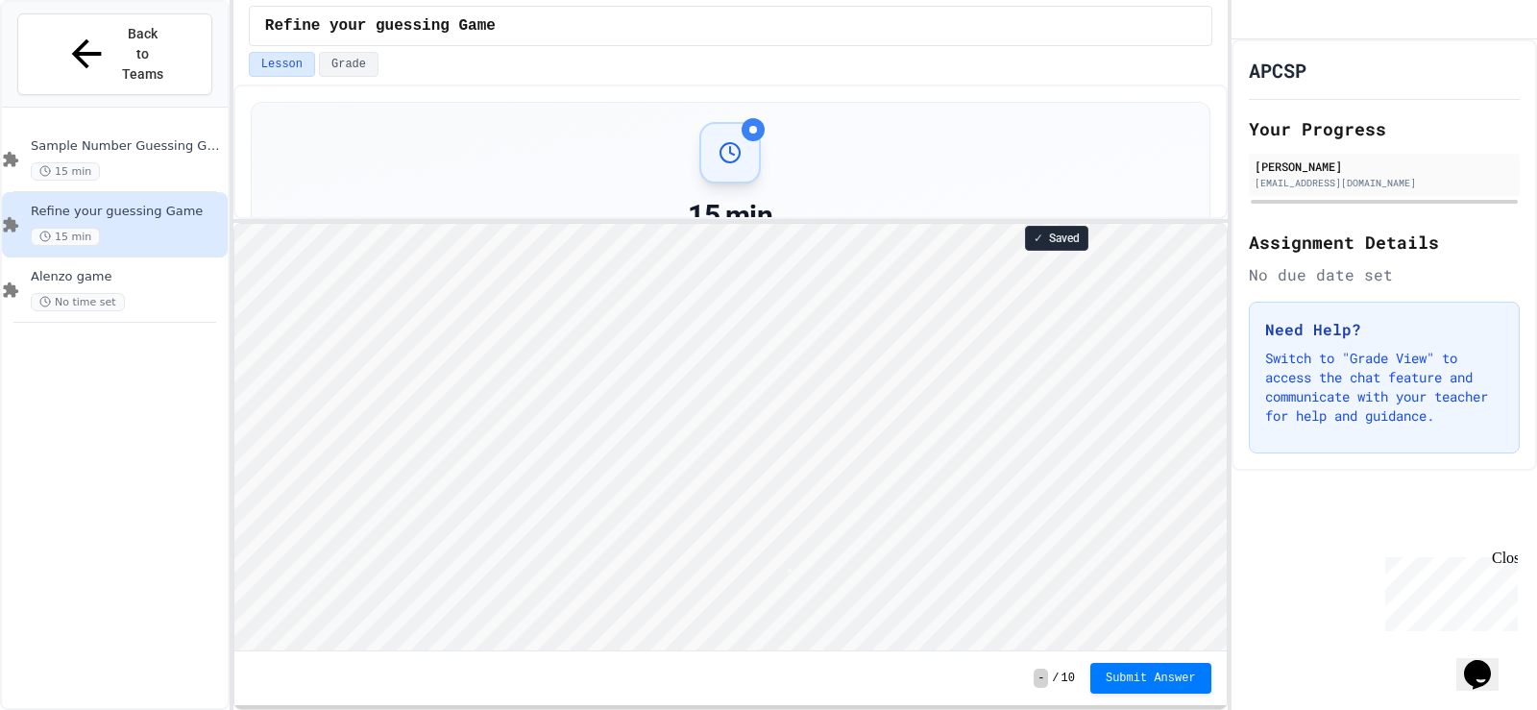
scroll to position [2, 0]
type textarea "*"
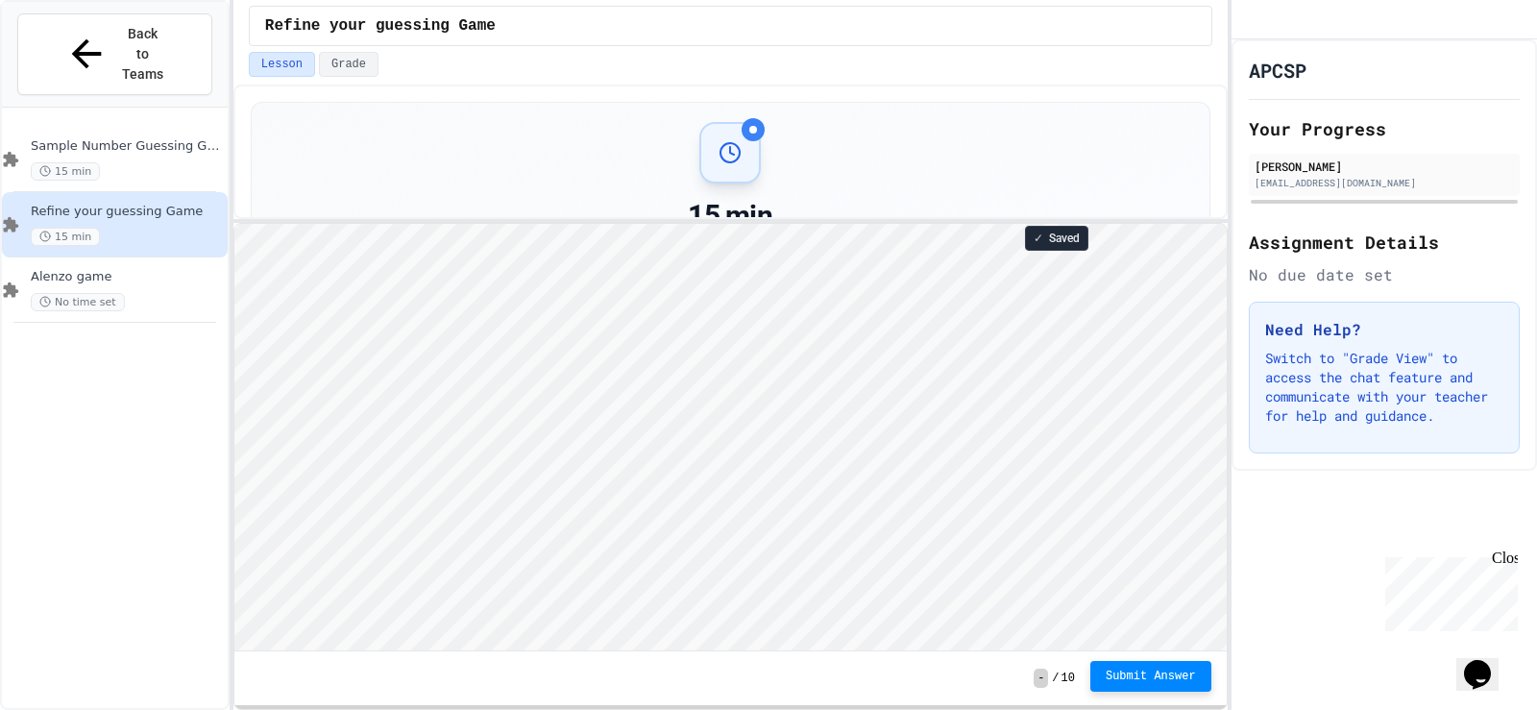
click at [1155, 678] on span "Submit Answer" at bounding box center [1151, 675] width 90 height 15
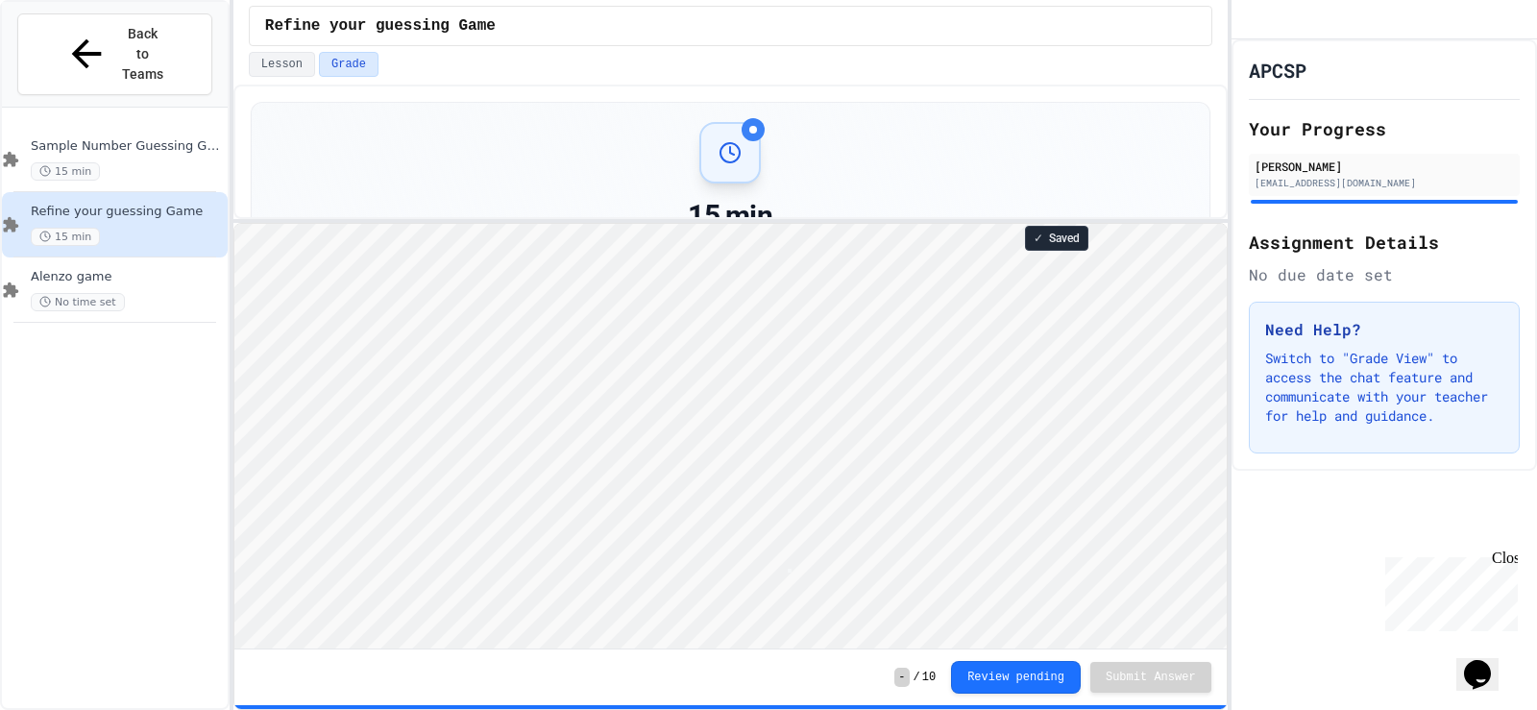
scroll to position [2, 4]
type textarea "*"
